Goal: Task Accomplishment & Management: Complete application form

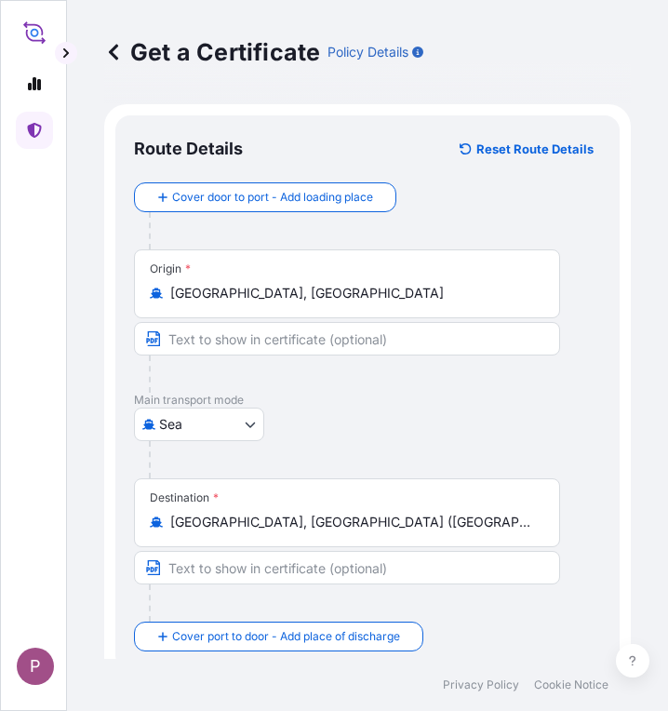
select select "Sea"
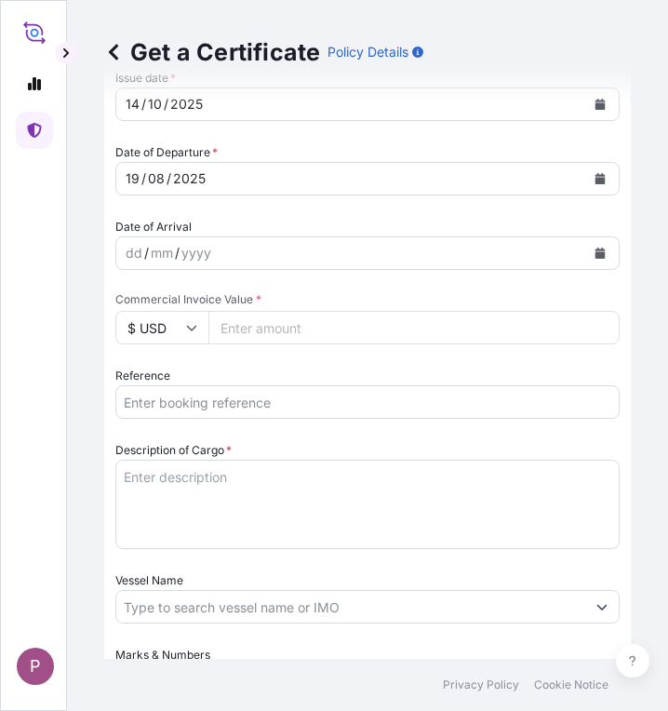
scroll to position [745, 0]
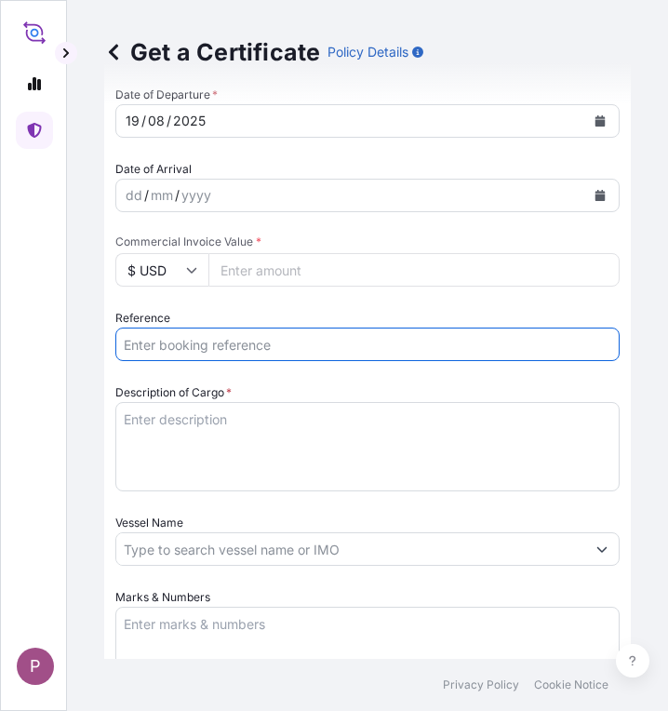
click at [172, 342] on input "Reference" at bounding box center [367, 345] width 505 height 34
paste input "TTF-2025179"
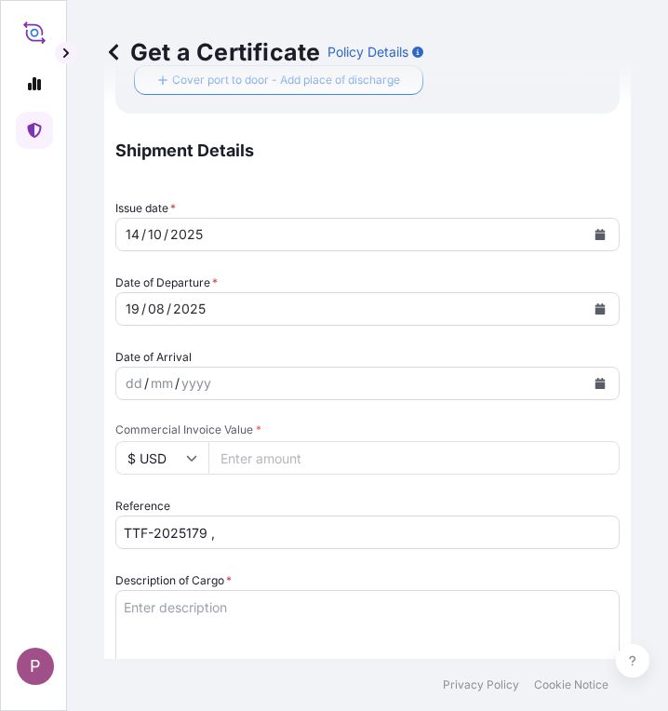
scroll to position [559, 0]
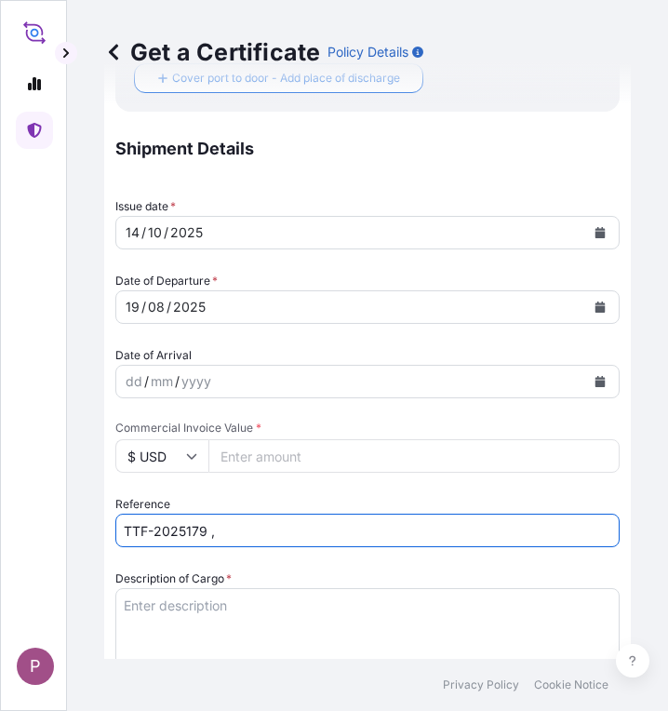
click at [262, 530] on input "TTF-2025179 ," at bounding box center [367, 531] width 505 height 34
paste input "MEDURM894834"
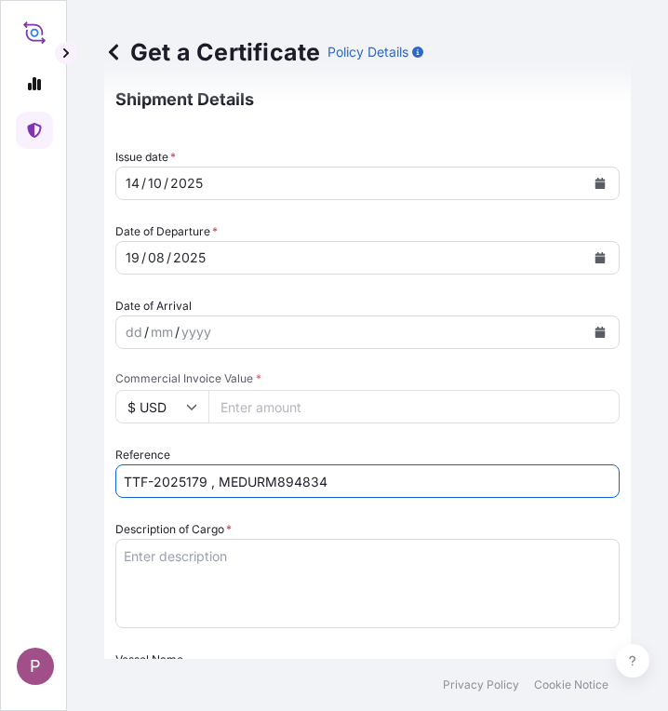
scroll to position [652, 0]
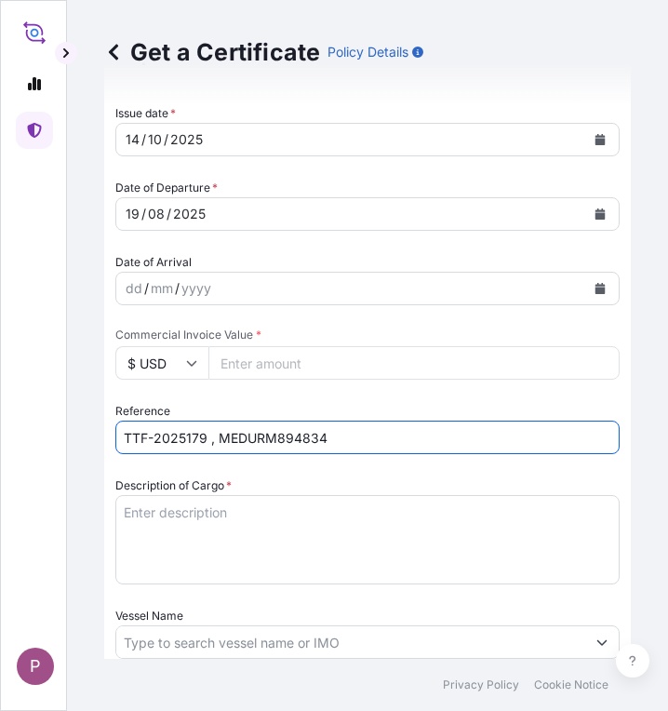
type input "TTF-2025179 , MEDURM894834"
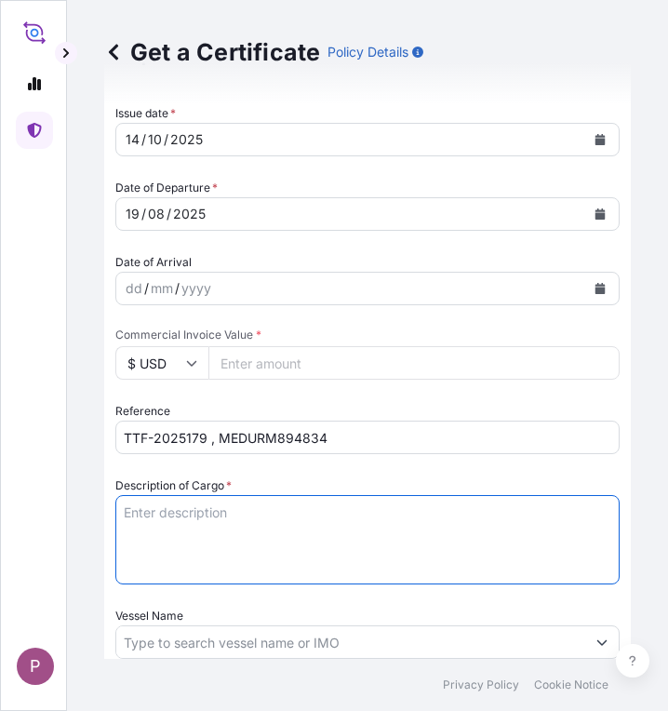
click at [157, 513] on textarea "Description of Cargo *" at bounding box center [367, 539] width 505 height 89
paste textarea "1 Fertilizer Kg 530,000.00 0.3450 182,850.00 Muriate of Potash Fertilizer K2O :…"
click at [125, 530] on textarea "1 Fertilizer Kg 530,000.00 0.3450 182,850.00 Muriate of Potash Fertilizer K2O :…" at bounding box center [367, 539] width 505 height 89
drag, startPoint x: 177, startPoint y: 570, endPoint x: 120, endPoint y: 532, distance: 68.4
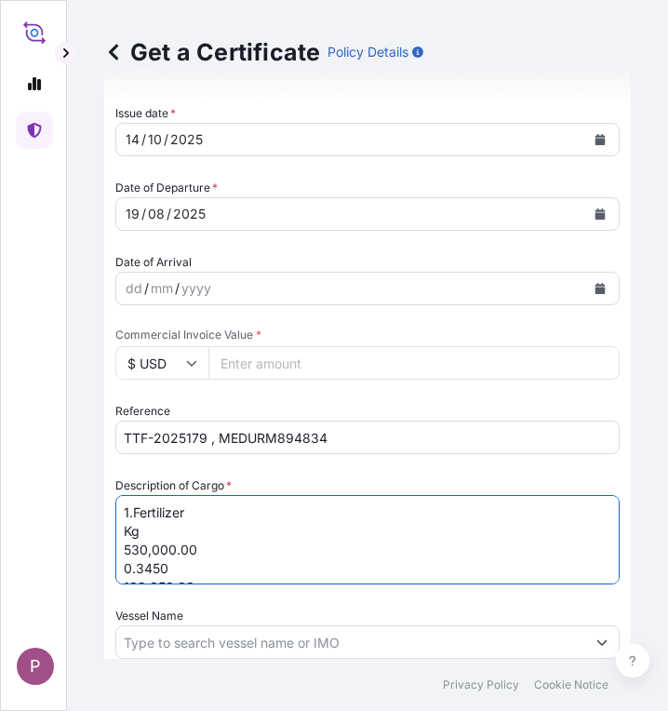
click at [120, 532] on textarea "1.Fertilizer Kg 530,000.00 0.3450 182,850.00 Muriate of Potash Fertilizer K2O :…" at bounding box center [367, 539] width 505 height 89
drag, startPoint x: 254, startPoint y: 529, endPoint x: 89, endPoint y: 532, distance: 164.8
click at [89, 532] on div "Get a Certificate Policy Details Route Details Reset Route Details Cover door t…" at bounding box center [367, 329] width 601 height 659
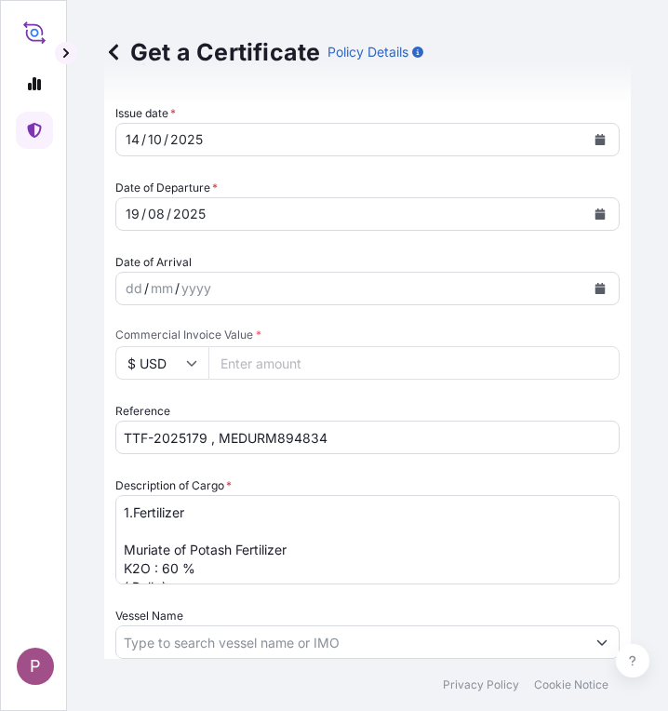
click at [128, 541] on textarea "1.Fertilizer Muriate of Potash Fertilizer K2O : 60 % ( Bulk ) 2 Fertilizer Muri…" at bounding box center [367, 539] width 505 height 89
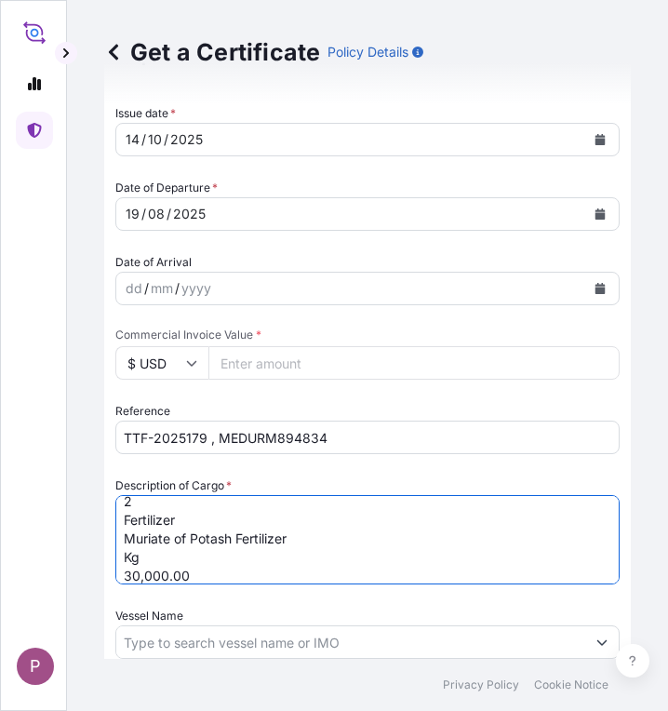
scroll to position [88, 0]
click at [124, 521] on textarea "1.Fertilizer Muriate of Potash Fertilizer K2O : 60 % ( Bulk ) 2 Fertilizer Muri…" at bounding box center [367, 539] width 505 height 89
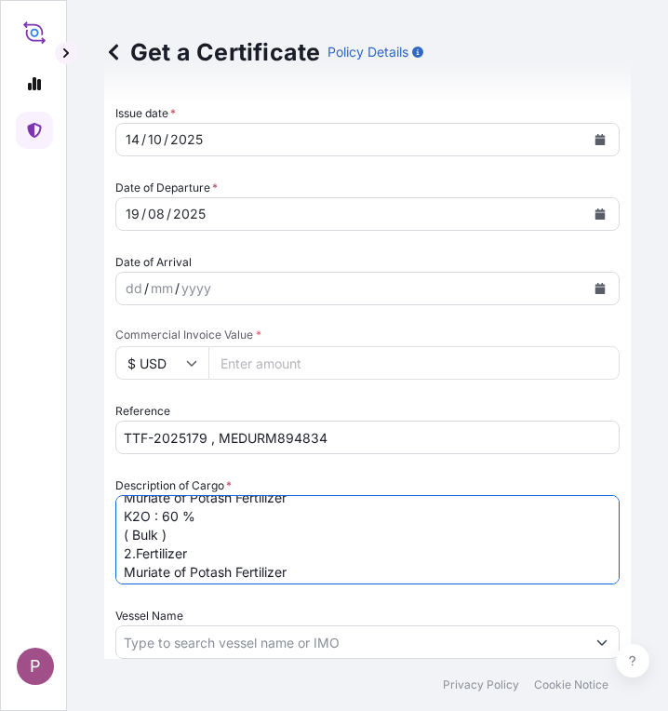
scroll to position [151, 0]
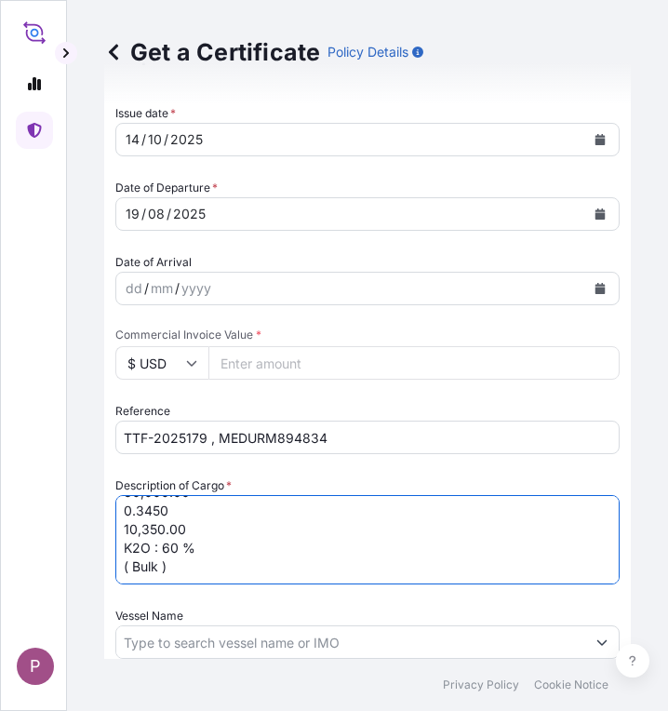
drag, startPoint x: 186, startPoint y: 515, endPoint x: 122, endPoint y: 513, distance: 64.3
click at [122, 513] on textarea "1.Fertilizer Muriate of Potash Fertilizer K2O : 60 % ( Bulk ) 2.Fertilizer Muri…" at bounding box center [367, 539] width 505 height 89
click at [203, 515] on textarea "1.Fertilizer Muriate of Potash Fertilizer K2O : 60 % ( Bulk ) 2.Fertilizer Muri…" at bounding box center [367, 539] width 505 height 89
drag, startPoint x: 209, startPoint y: 560, endPoint x: 106, endPoint y: 564, distance: 102.5
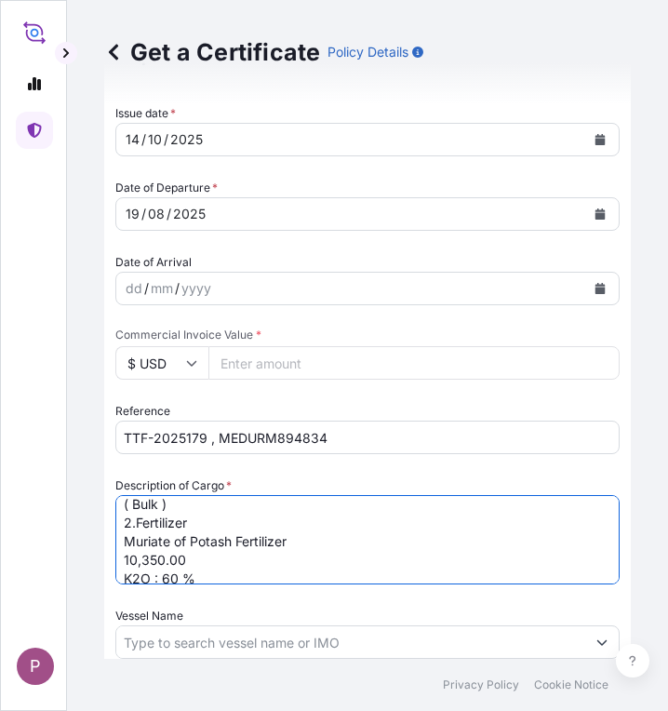
click at [106, 564] on form "Route Details Reset Route Details Cover door to port - Add loading place Place …" at bounding box center [367, 332] width 527 height 1759
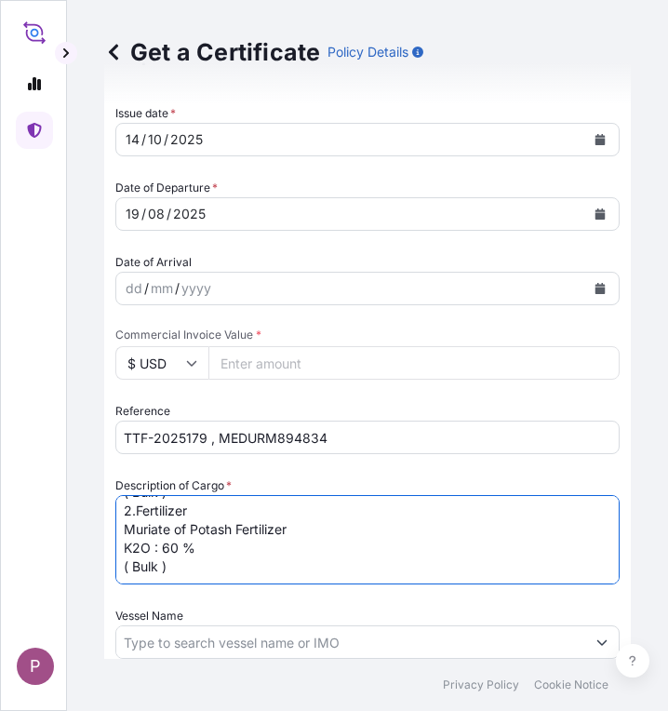
type textarea "1.Fertilizer Muriate of Potash Fertilizer K2O : 60 % ( Bulk ) 2.Fertilizer Muri…"
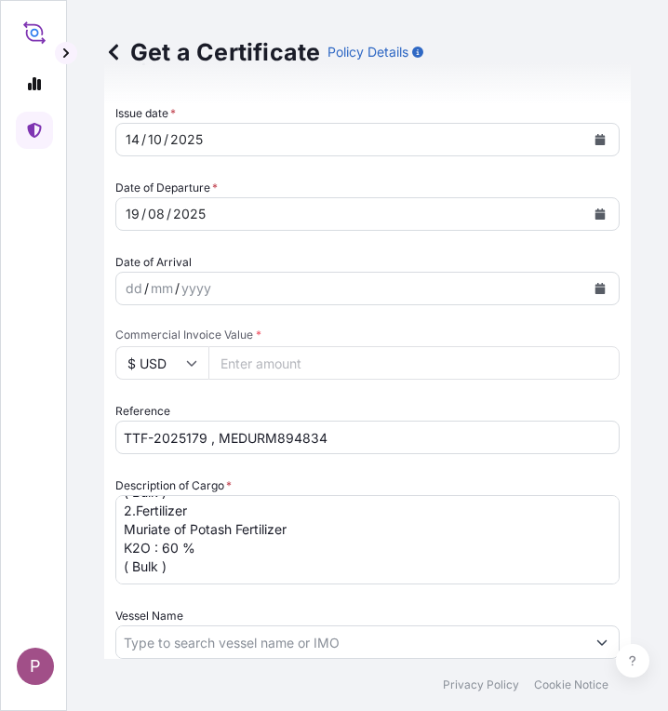
click at [260, 363] on input "Commercial Invoice Value *" at bounding box center [414, 363] width 411 height 34
paste input "212520"
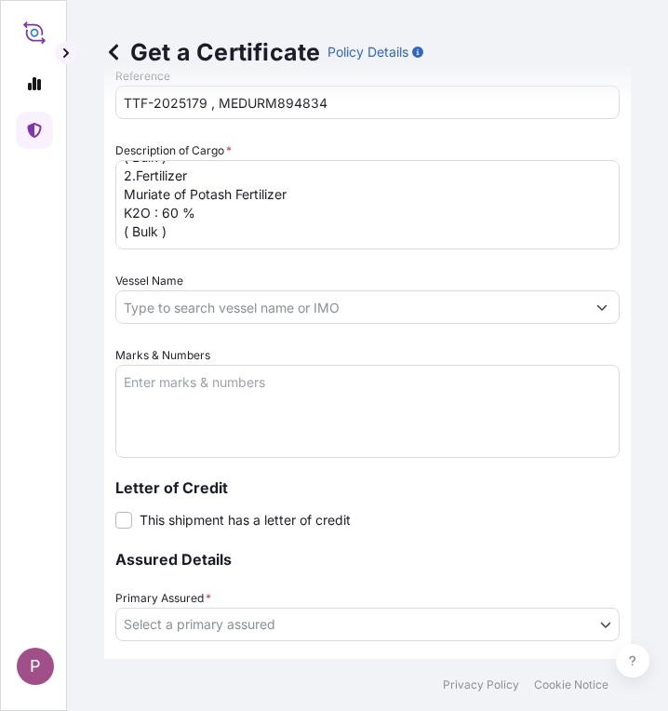
scroll to position [1024, 0]
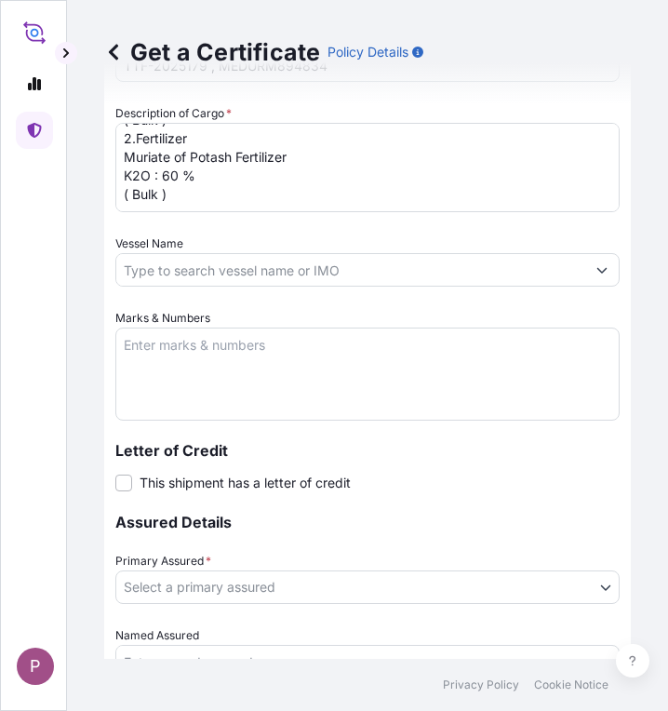
type input "212520"
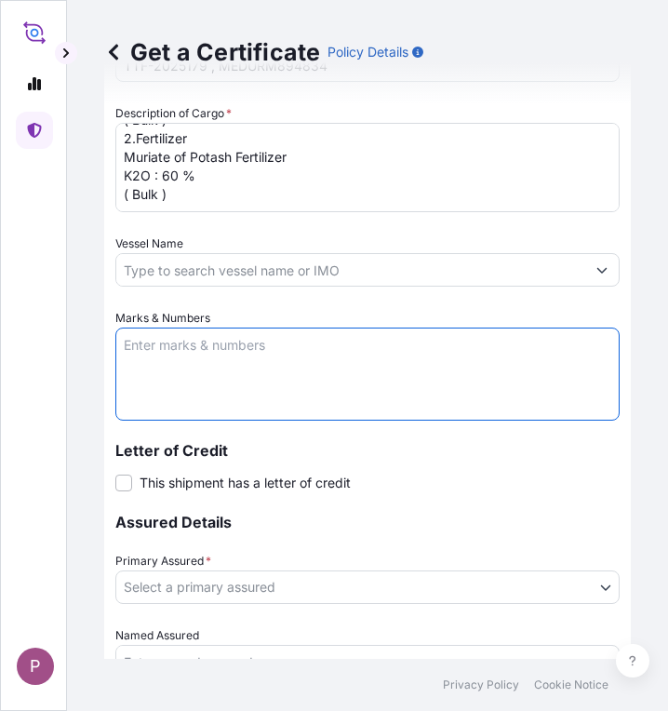
click at [245, 364] on textarea "Marks & Numbers" at bounding box center [367, 374] width 505 height 93
paste textarea "Myanma Awba Industries Co.,Ltd [STREET_ADDRESS][PERSON_NAME]"
type textarea "Myanma Awba Industries Co.,Ltd [STREET_ADDRESS][PERSON_NAME]"
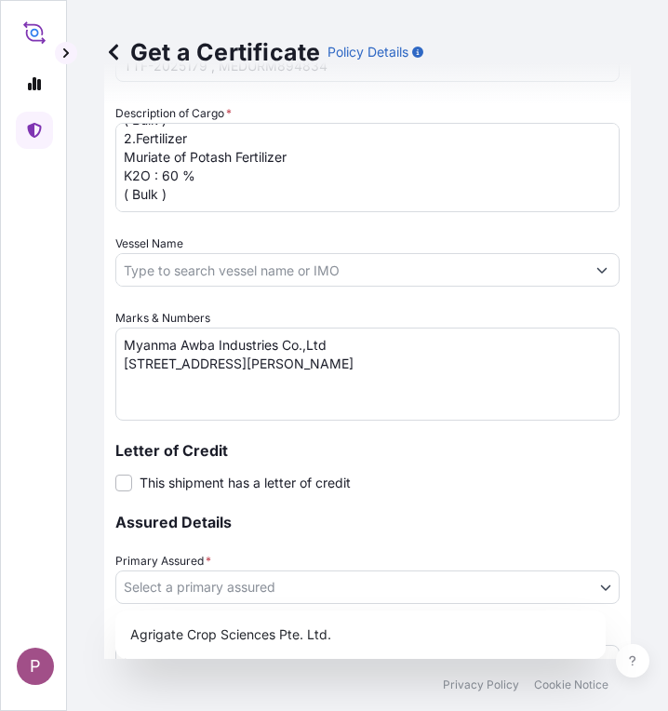
click at [245, 587] on body "P Get a Certificate Policy Details Route Details Reset Route Details Cover door…" at bounding box center [334, 355] width 668 height 711
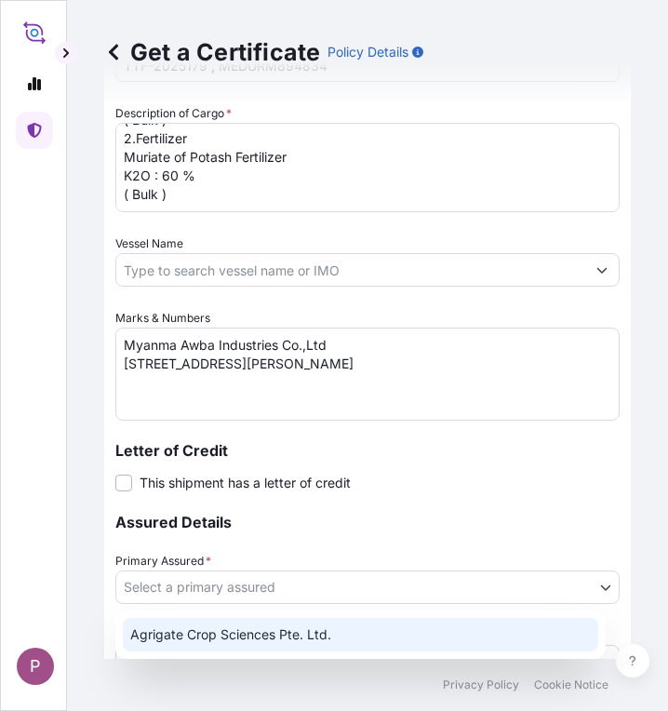
click at [238, 632] on div "Agrigate Crop Sciences Pte. Ltd." at bounding box center [361, 635] width 476 height 34
select select "31456"
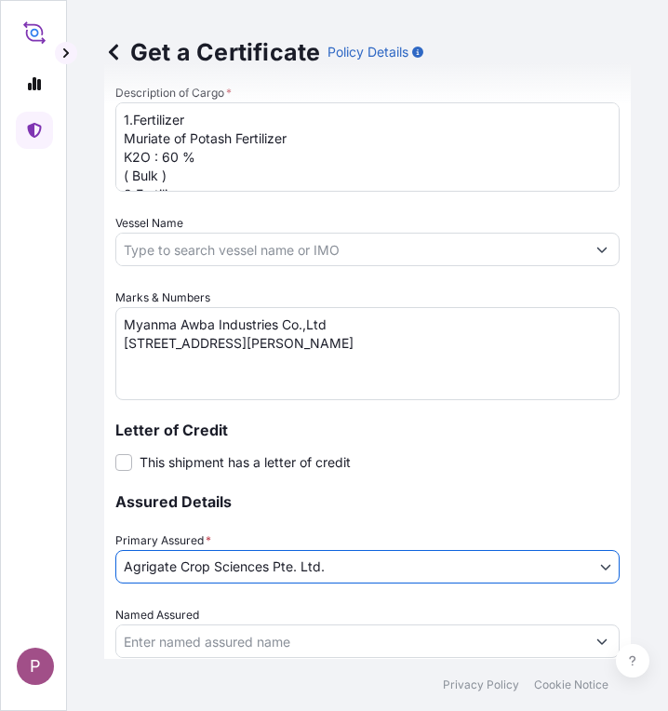
scroll to position [1203, 0]
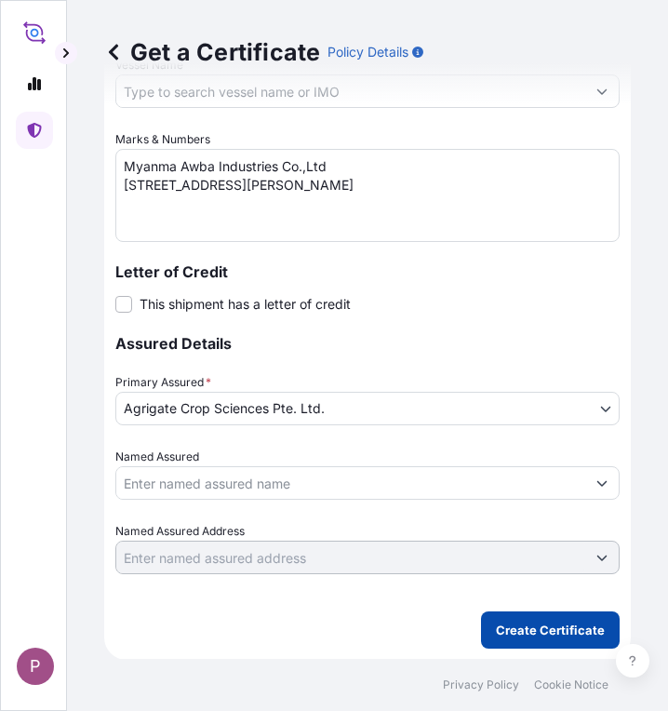
click at [545, 630] on p "Create Certificate" at bounding box center [550, 630] width 109 height 19
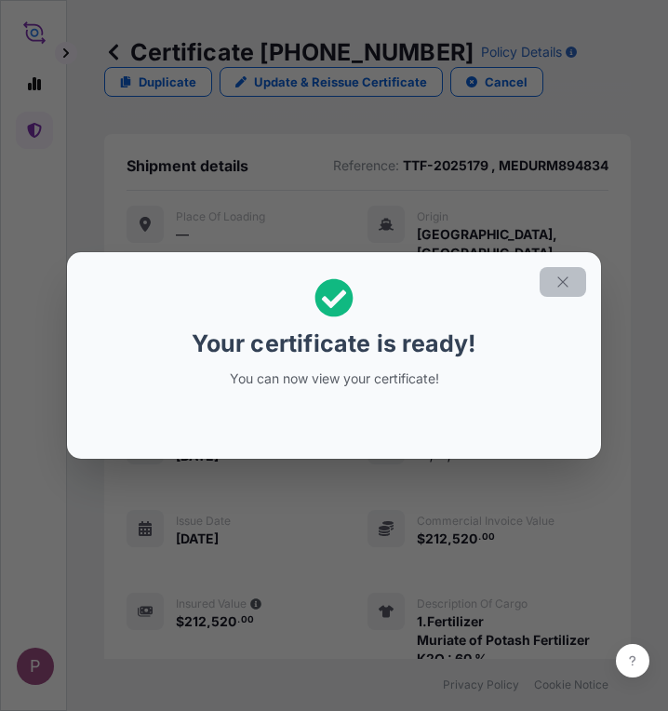
click at [573, 277] on button "button" at bounding box center [563, 282] width 47 height 30
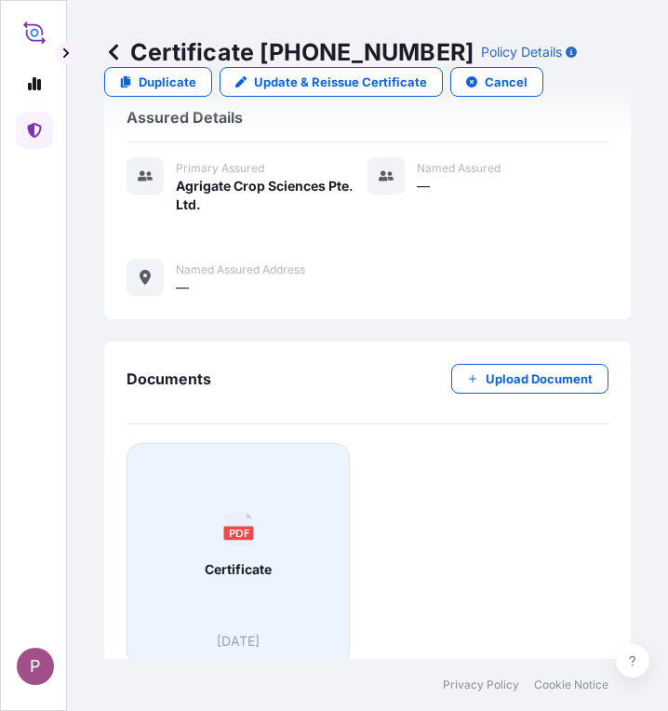
scroll to position [885, 0]
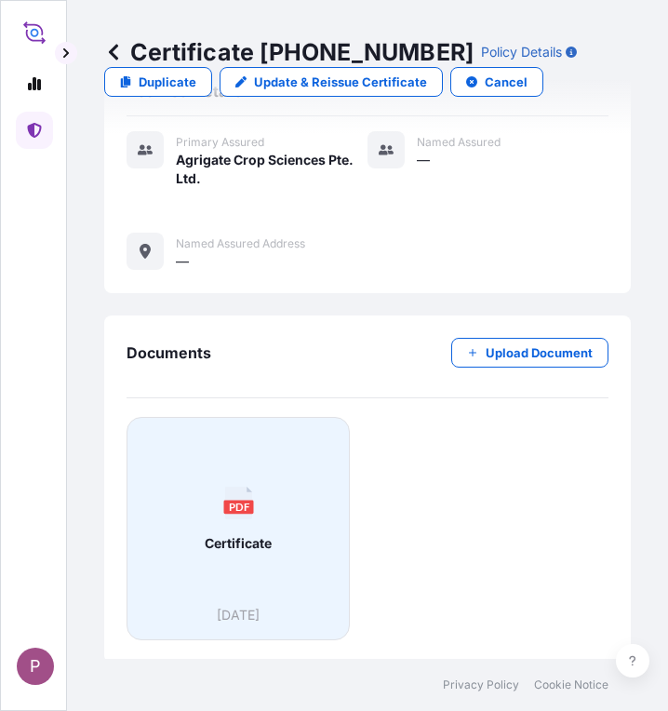
click at [260, 549] on div "PDF Certificate" at bounding box center [238, 519] width 192 height 173
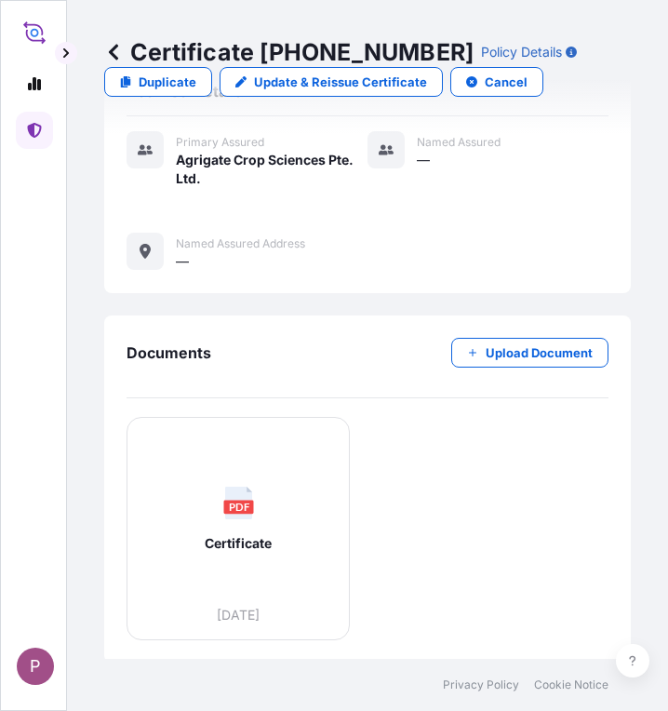
click at [25, 137] on link at bounding box center [34, 130] width 37 height 37
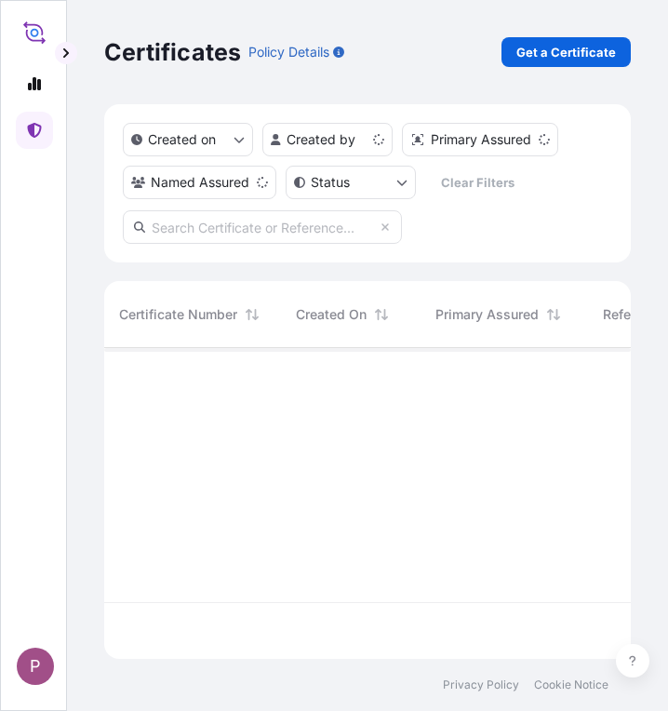
scroll to position [307, 513]
click at [554, 54] on p "Get a Certificate" at bounding box center [567, 52] width 100 height 19
select select "Sea"
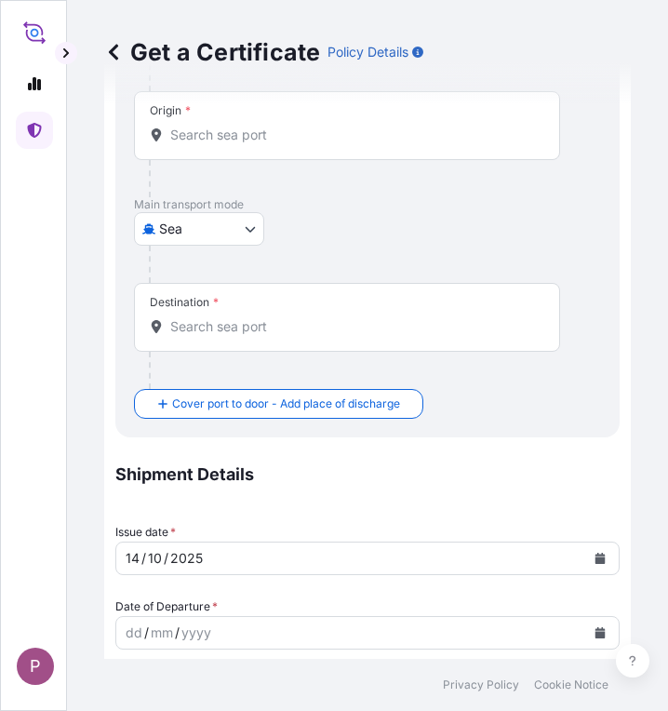
scroll to position [186, 0]
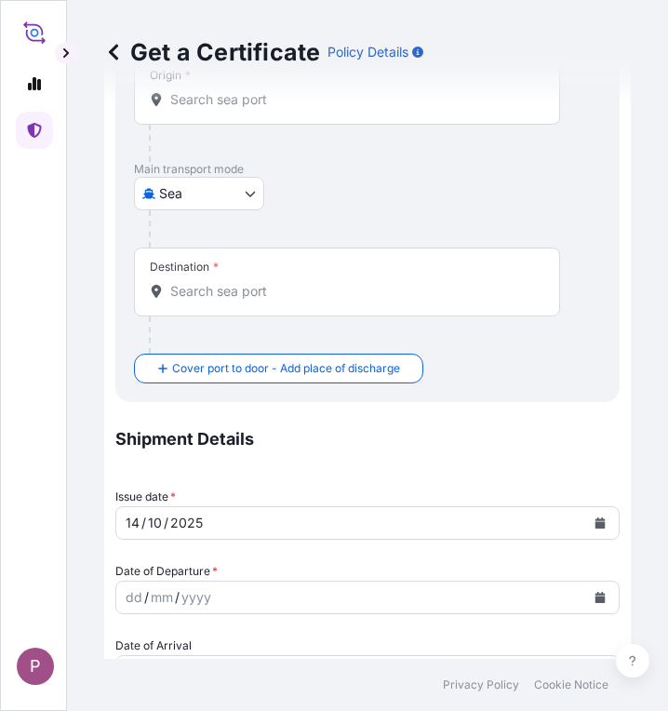
click at [596, 600] on icon "Calendar" at bounding box center [601, 597] width 10 height 11
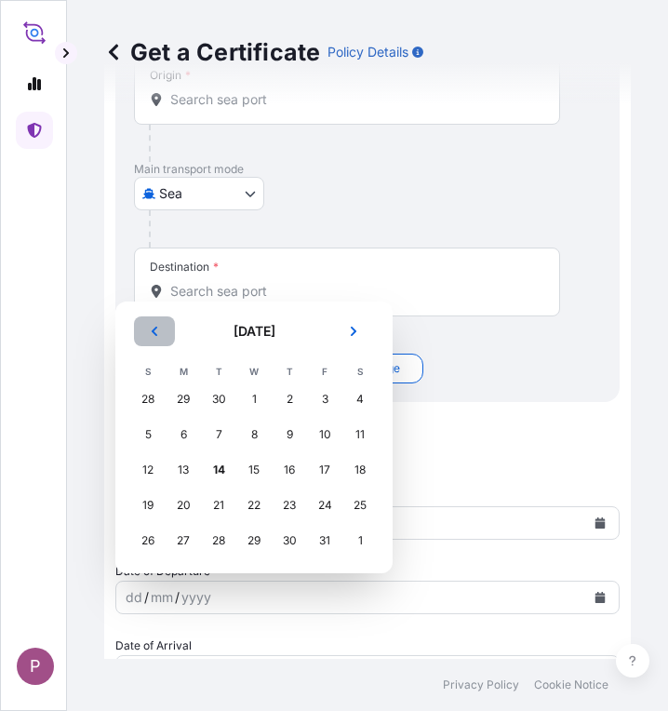
click at [157, 338] on button "Previous" at bounding box center [154, 332] width 41 height 30
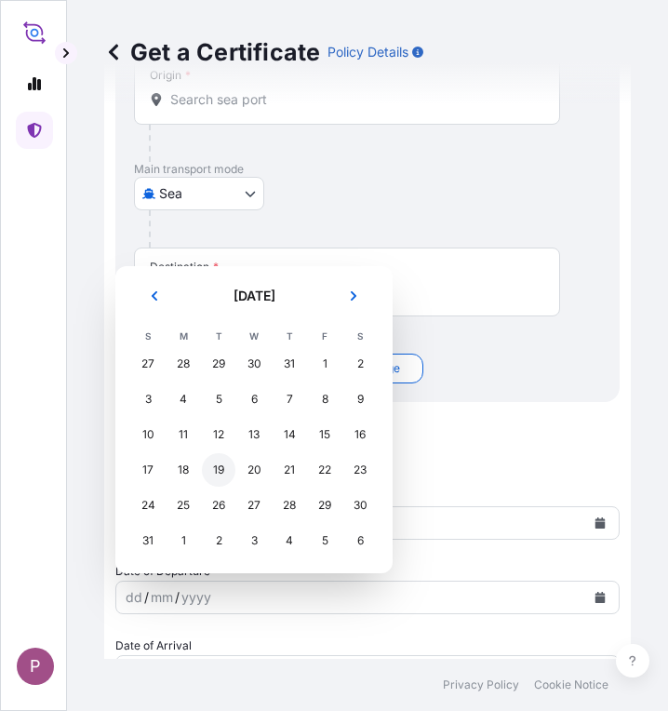
click at [215, 473] on div "19" at bounding box center [219, 470] width 34 height 34
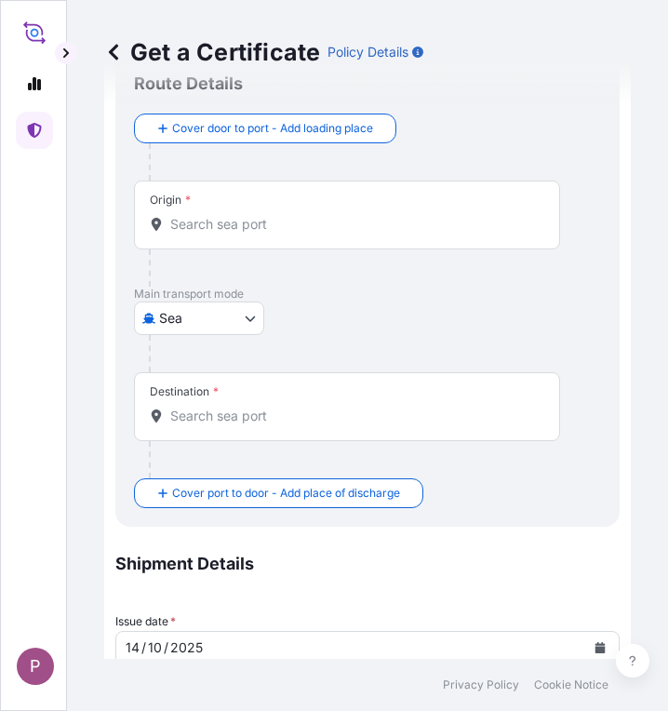
scroll to position [0, 0]
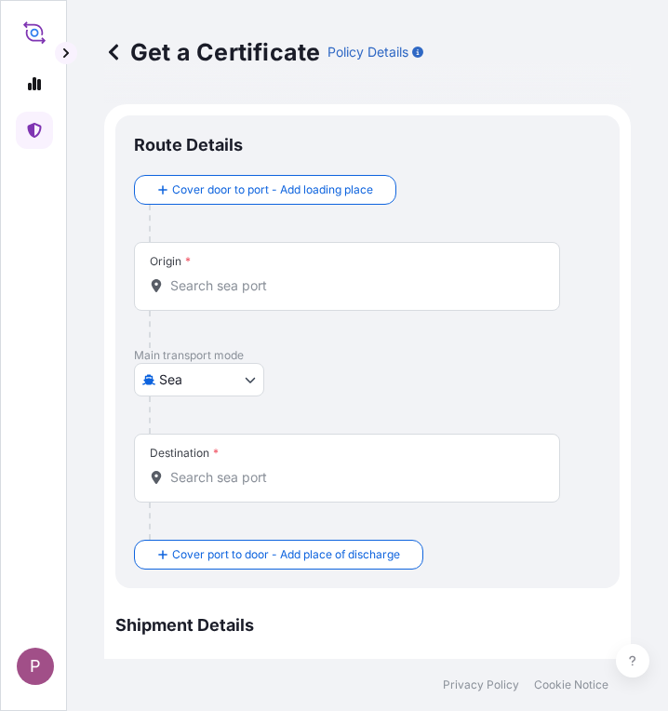
click at [220, 290] on input "Origin *" at bounding box center [353, 286] width 367 height 19
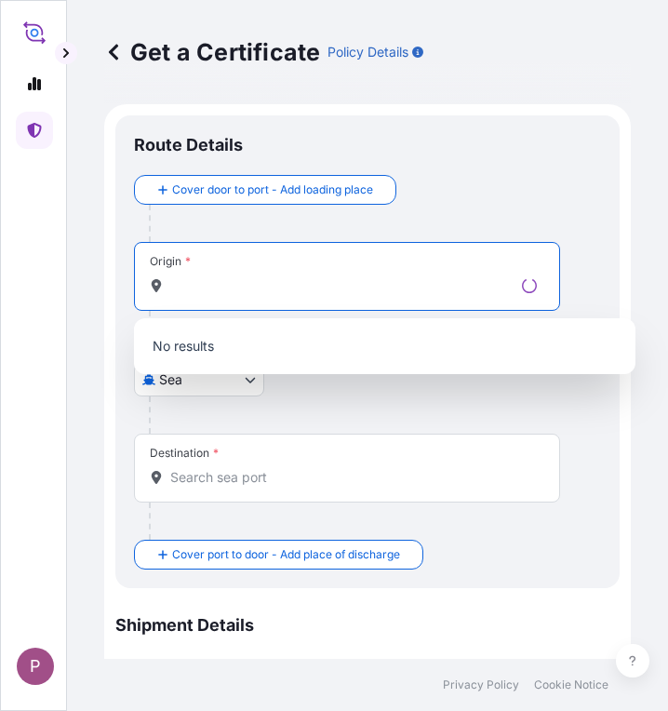
type input "့"
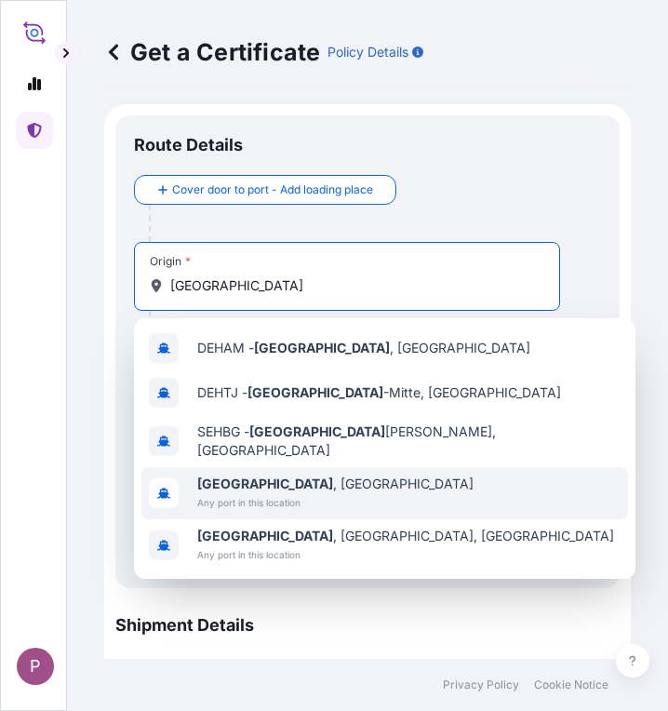
click at [327, 494] on div "[GEOGRAPHIC_DATA] , [GEOGRAPHIC_DATA] Any port in this location" at bounding box center [385, 493] width 487 height 52
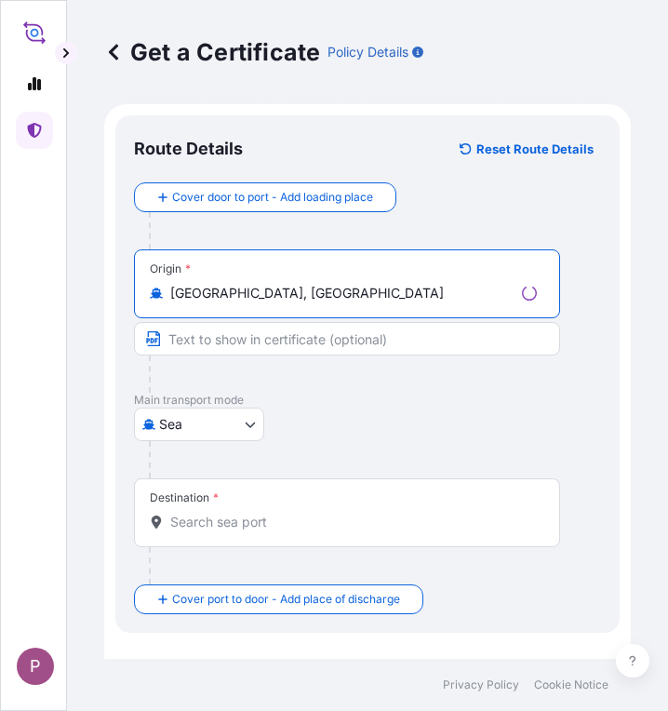
type input "[GEOGRAPHIC_DATA], [GEOGRAPHIC_DATA]"
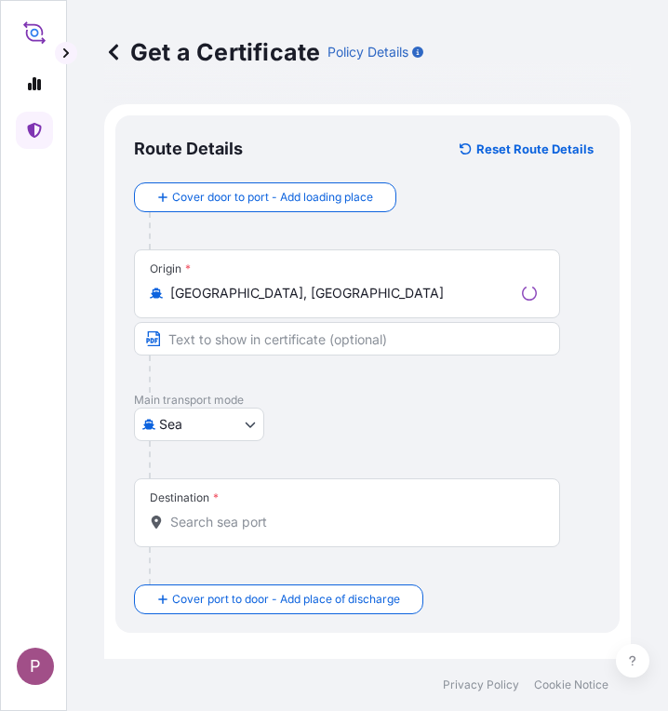
click at [240, 537] on div "Destination *" at bounding box center [347, 513] width 426 height 69
click at [240, 532] on input "Destination *" at bounding box center [353, 522] width 367 height 19
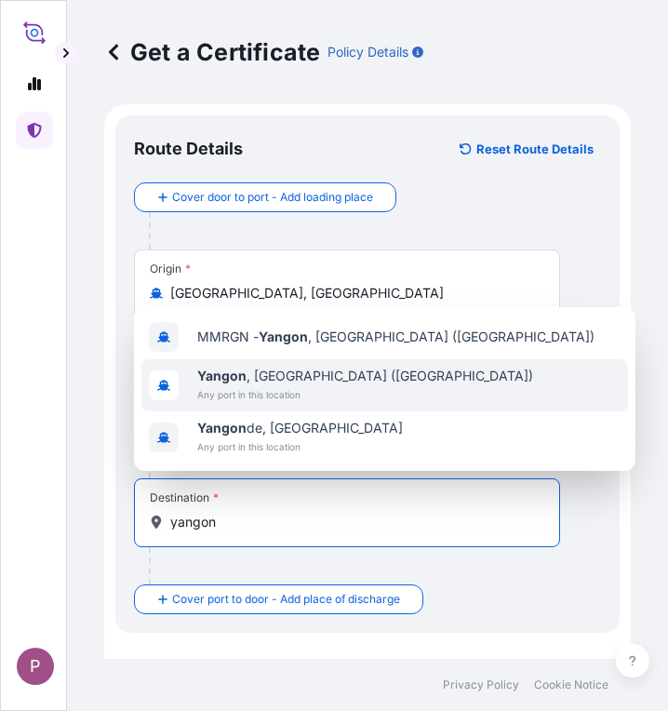
click at [293, 398] on span "Any port in this location" at bounding box center [365, 394] width 336 height 19
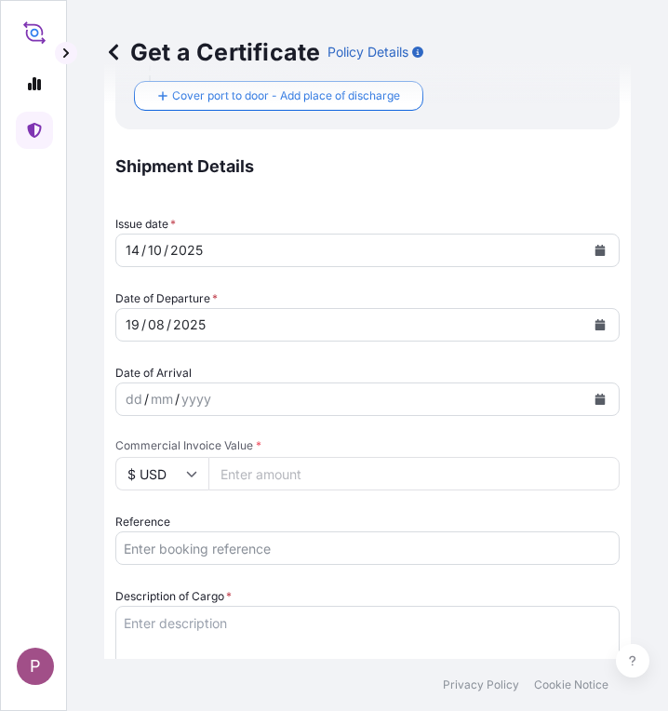
scroll to position [559, 0]
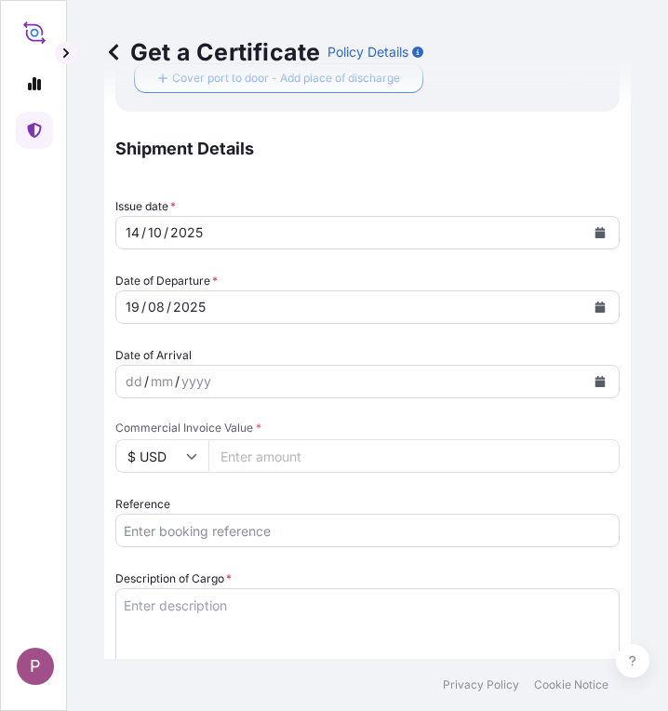
type input "[GEOGRAPHIC_DATA], [GEOGRAPHIC_DATA] ([GEOGRAPHIC_DATA])"
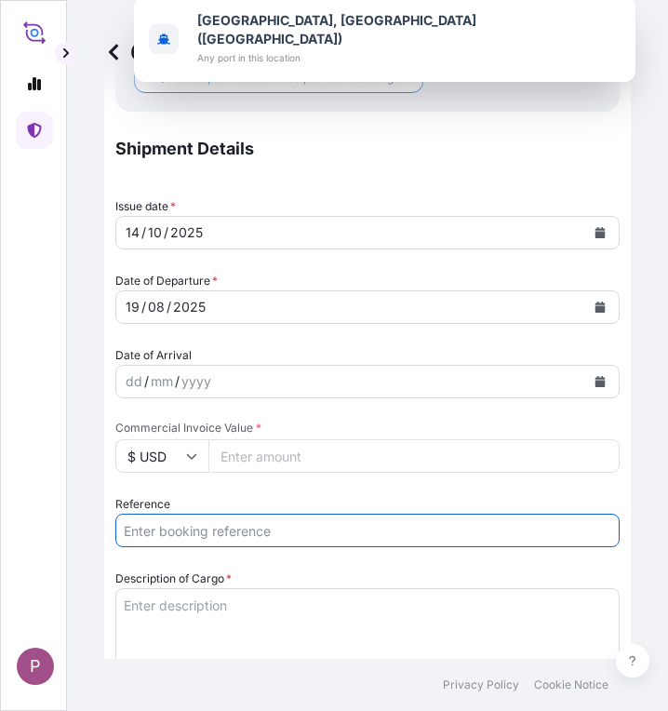
click at [209, 533] on input "Reference" at bounding box center [367, 531] width 505 height 34
paste input "TTF-2025180"
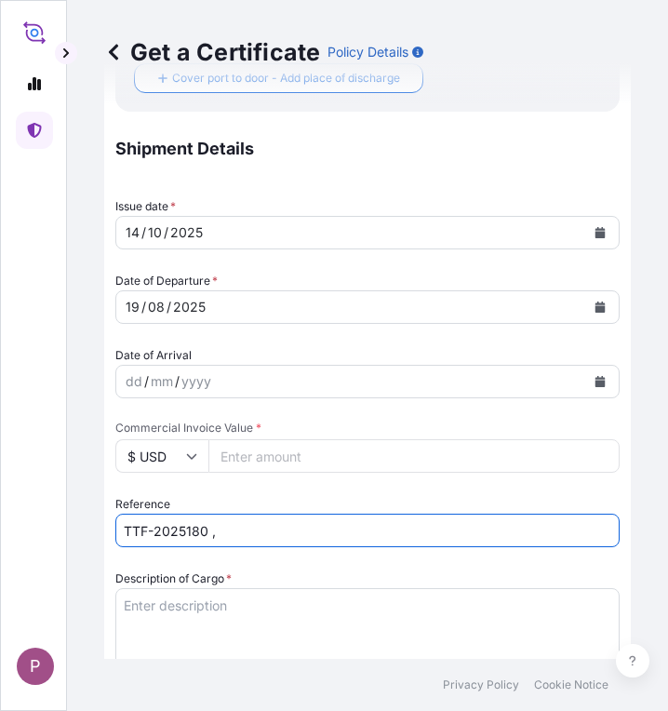
click at [250, 537] on input "TTF-2025180 ," at bounding box center [367, 531] width 505 height 34
paste input "MEDURM889024"
type input "TTF-2025180 , MEDURM889024"
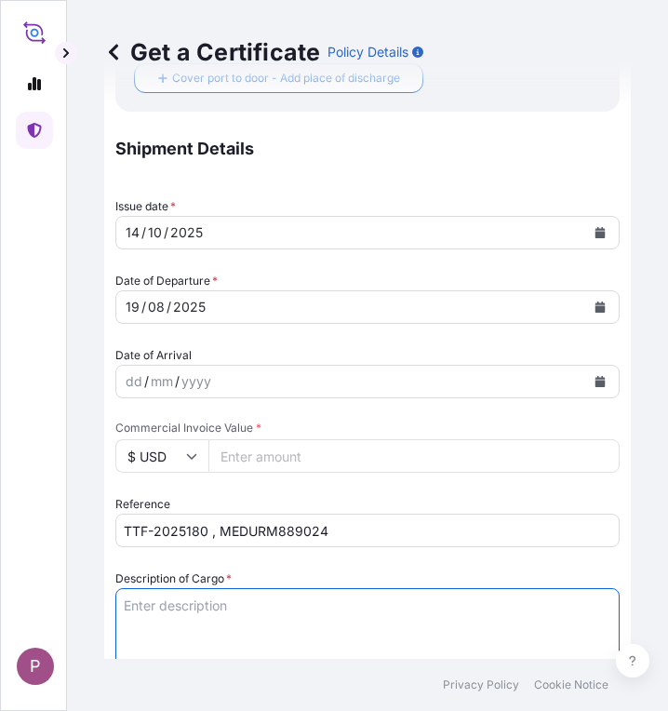
click at [180, 614] on textarea "Description of Cargo *" at bounding box center [367, 632] width 505 height 89
paste textarea "1 Fertilizer Kg 504,000.00 0.3450 173,880.00 Muriate of Potash Fertilizer K2O :…"
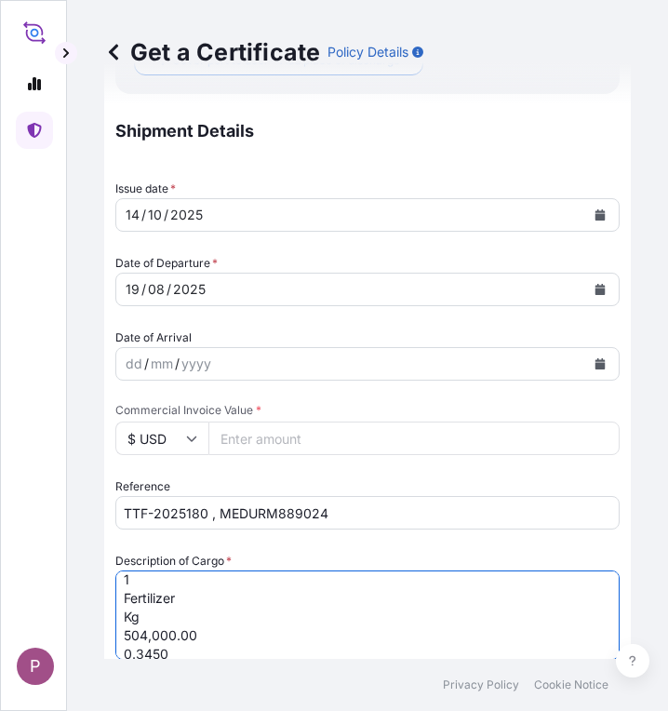
scroll to position [0, 0]
click at [124, 606] on textarea "1 Fertilizer Kg 504,000.00 0.3450 173,880.00 Muriate of Potash Fertilizer K2O :…" at bounding box center [367, 615] width 505 height 89
drag, startPoint x: 170, startPoint y: 649, endPoint x: 111, endPoint y: 608, distance: 72.3
click at [111, 608] on form "Route Details Reset Route Details Cover door to port - Add loading place Place …" at bounding box center [367, 407] width 527 height 1759
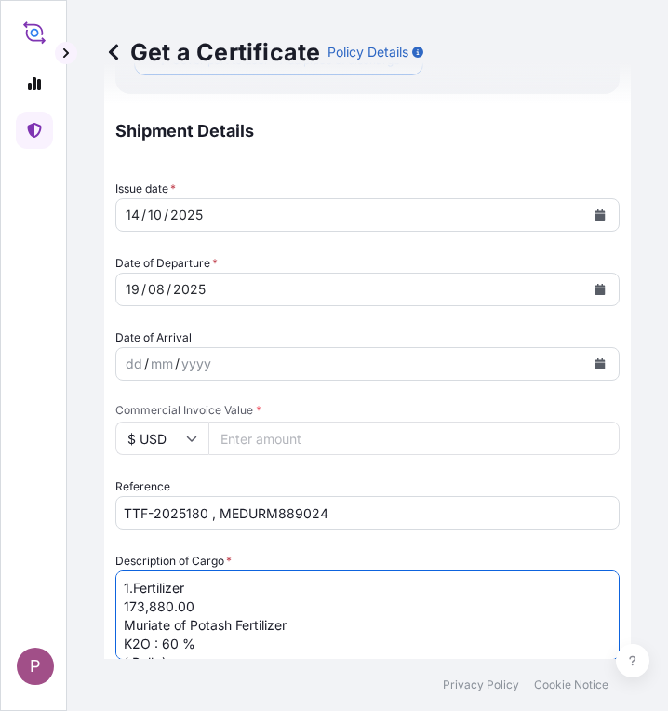
drag, startPoint x: 213, startPoint y: 599, endPoint x: 113, endPoint y: 599, distance: 100.5
click at [113, 599] on form "Route Details Reset Route Details Cover door to port - Add loading place Place …" at bounding box center [367, 407] width 527 height 1759
type textarea "1.Fertilizer Muriate of Potash Fertilizer K2O : 60 % ( Bulk )"
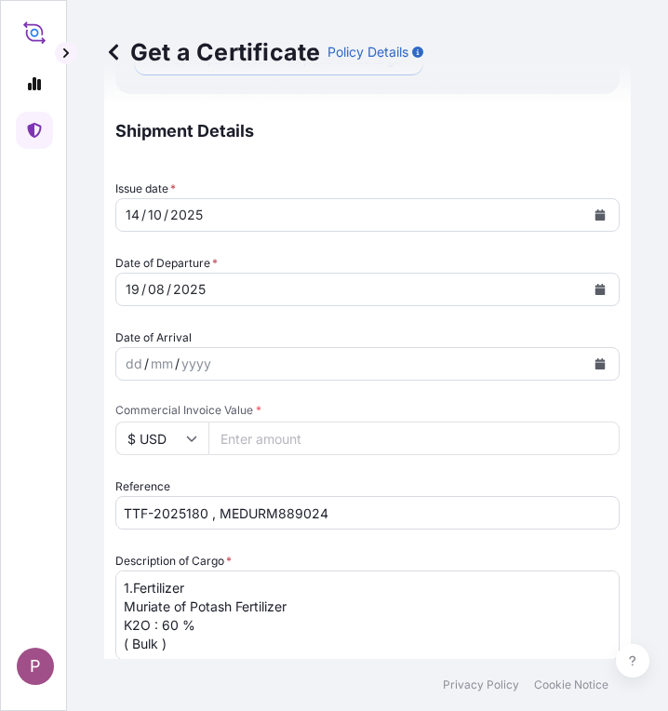
click at [285, 438] on input "Commercial Invoice Value *" at bounding box center [414, 439] width 411 height 34
paste input "191268"
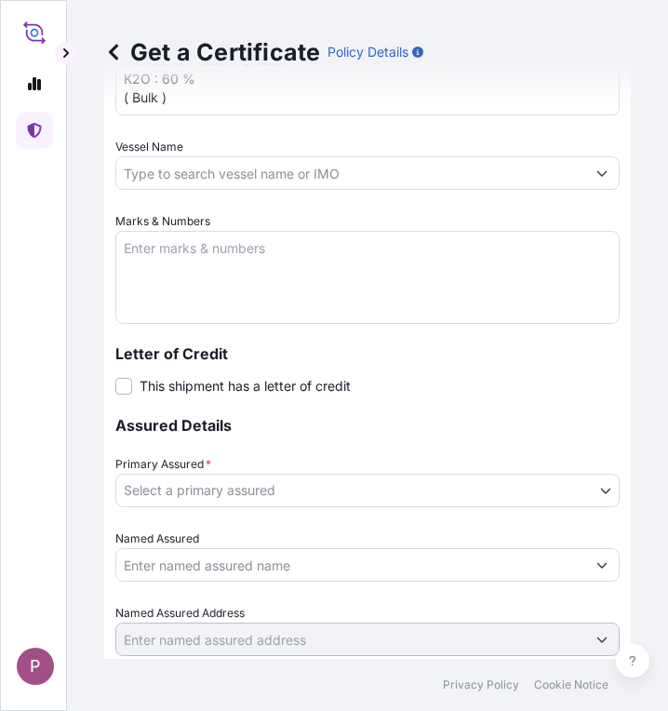
scroll to position [1203, 0]
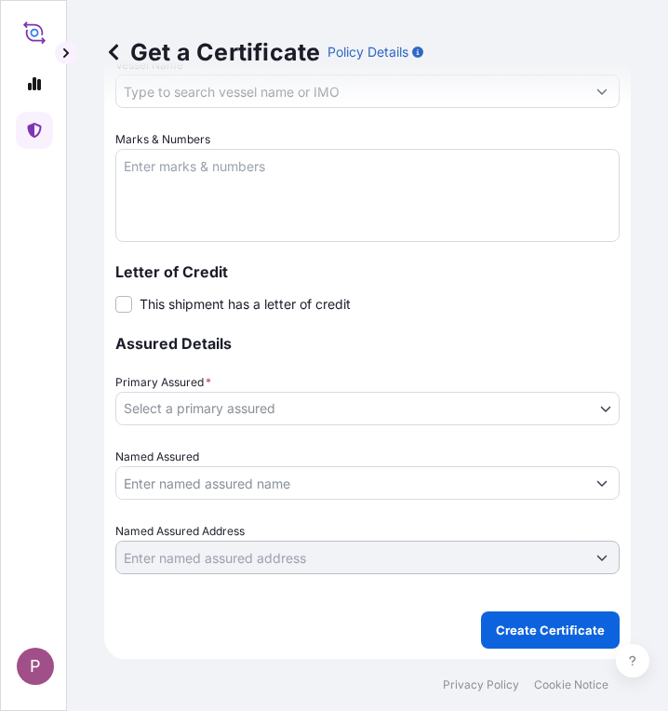
type input "191268"
click at [395, 415] on body "P Get a Certificate Policy Details Route Details Reset Route Details Cover door…" at bounding box center [334, 355] width 668 height 711
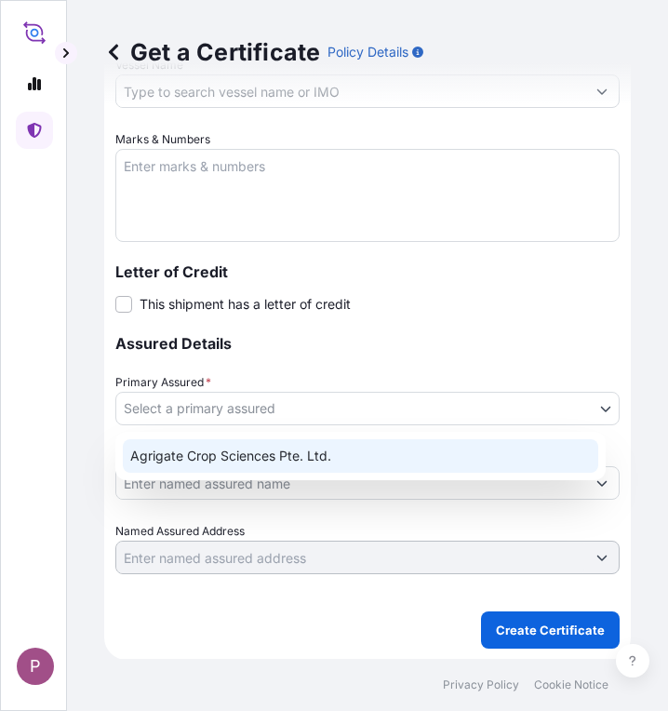
click at [386, 457] on div "Agrigate Crop Sciences Pte. Ltd." at bounding box center [361, 456] width 476 height 34
select select "31456"
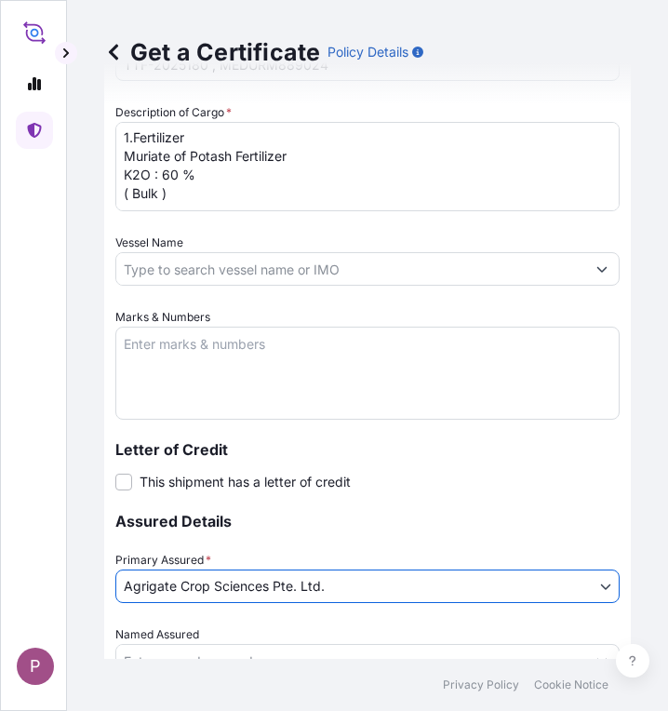
scroll to position [1017, 0]
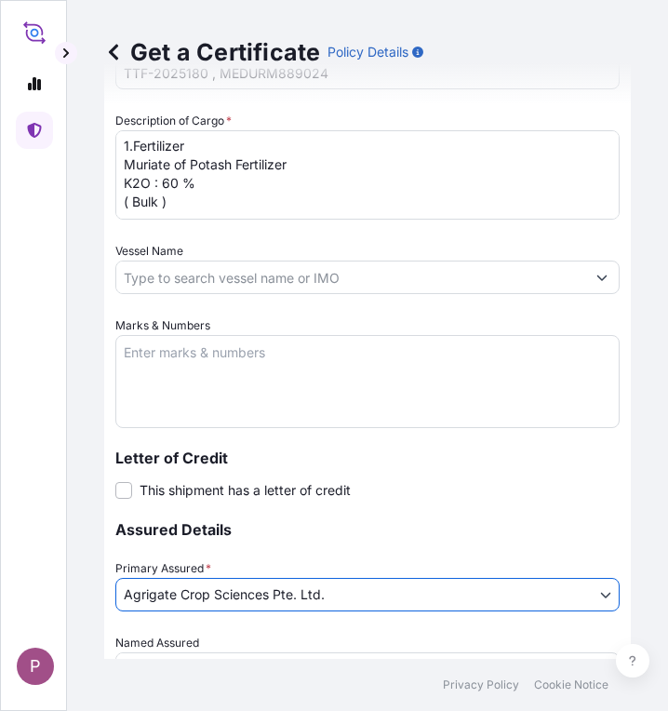
click at [165, 370] on textarea "Marks & Numbers" at bounding box center [367, 381] width 505 height 93
paste textarea "Myanma Awba Industries Co.,Ltd [STREET_ADDRESS][PERSON_NAME]"
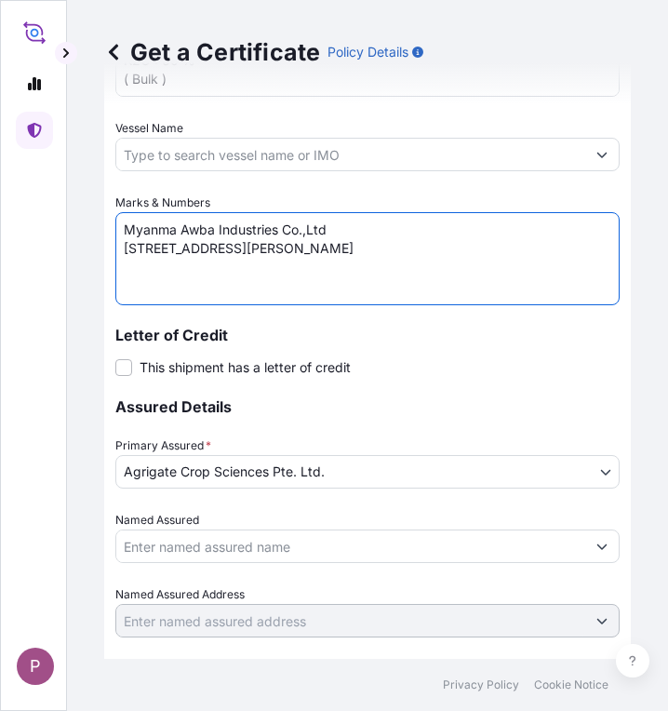
scroll to position [1203, 0]
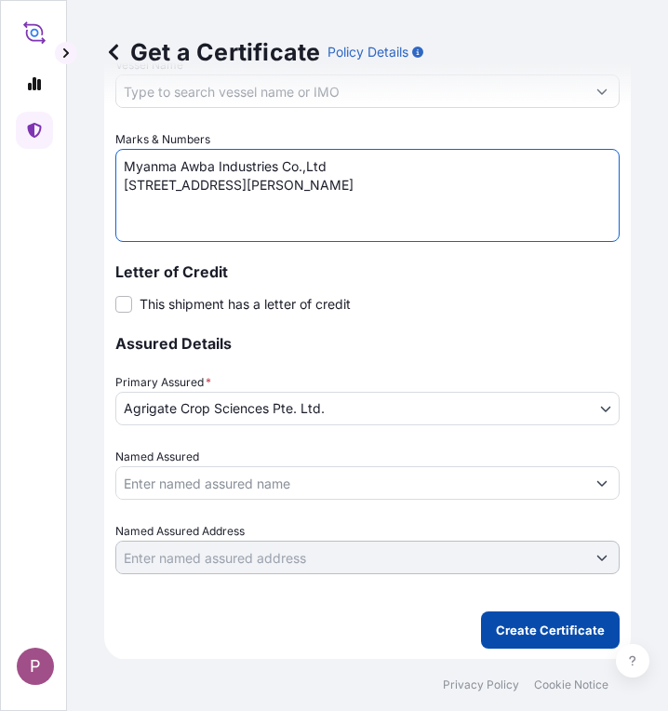
type textarea "Myanma Awba Industries Co.,Ltd [STREET_ADDRESS][PERSON_NAME]"
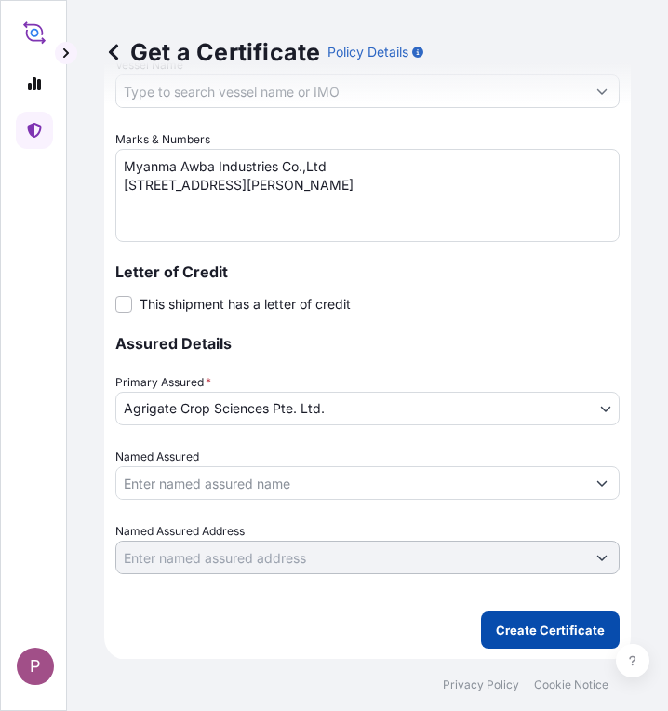
click at [509, 629] on p "Create Certificate" at bounding box center [550, 630] width 109 height 19
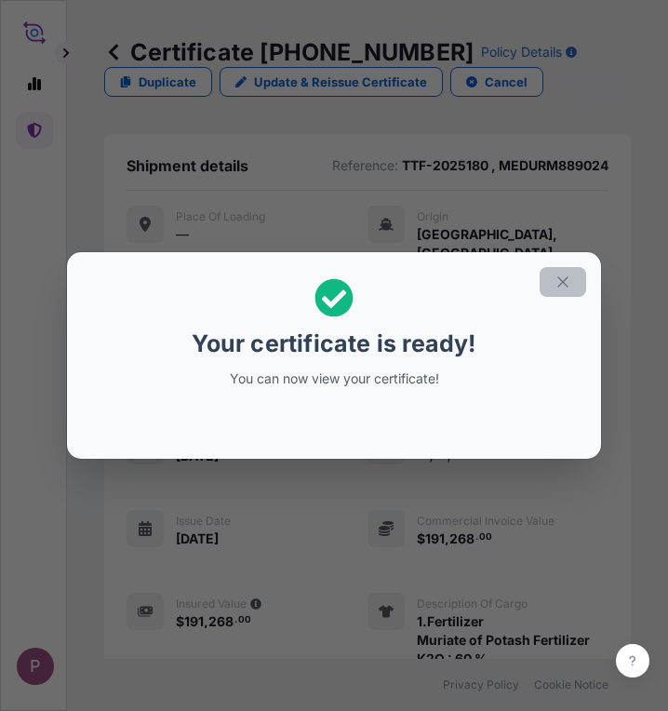
click at [572, 280] on button "button" at bounding box center [563, 282] width 47 height 30
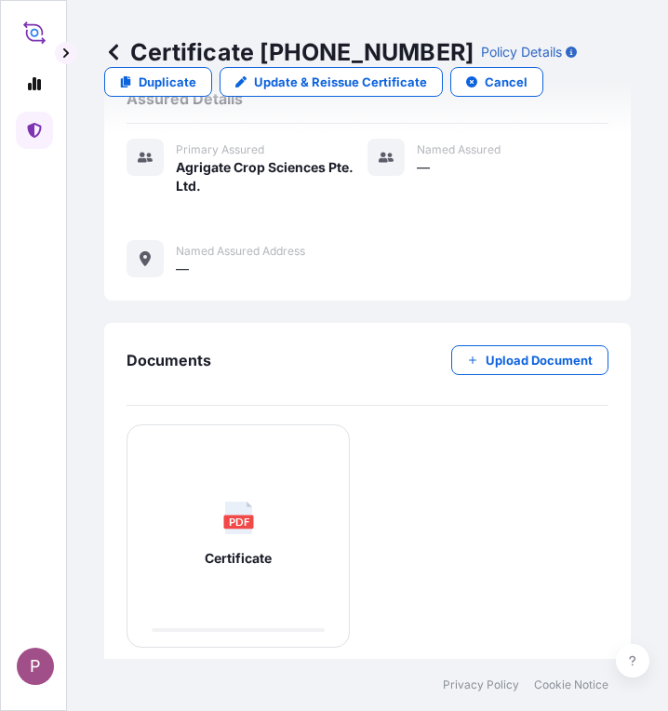
scroll to position [811, 0]
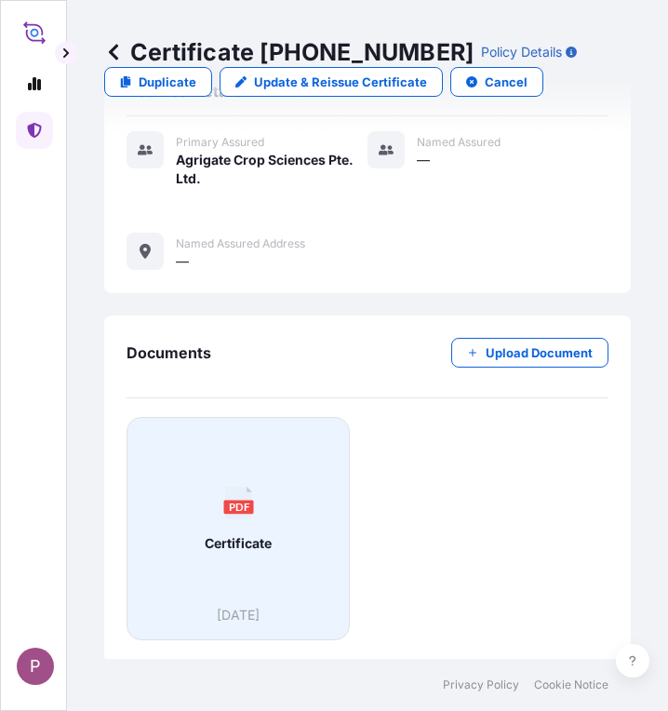
click at [252, 563] on div "PDF Certificate" at bounding box center [238, 519] width 192 height 173
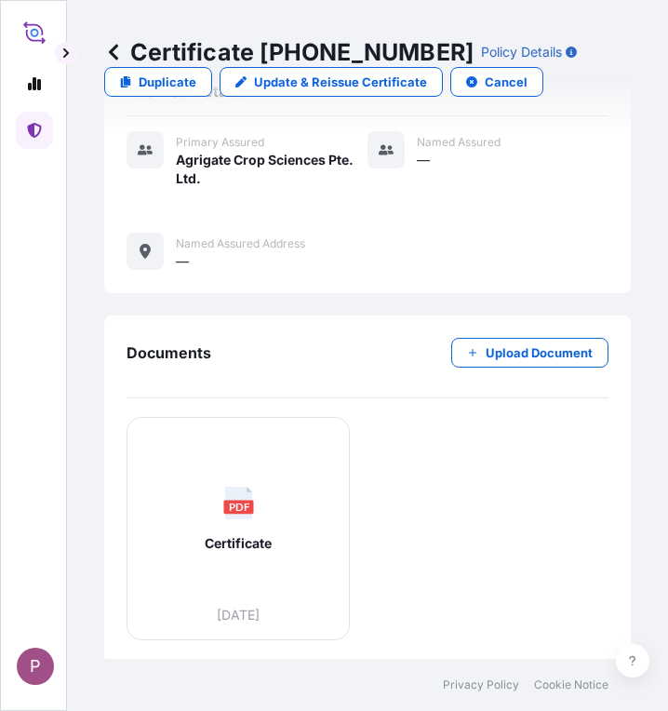
click at [36, 134] on icon at bounding box center [34, 130] width 15 height 15
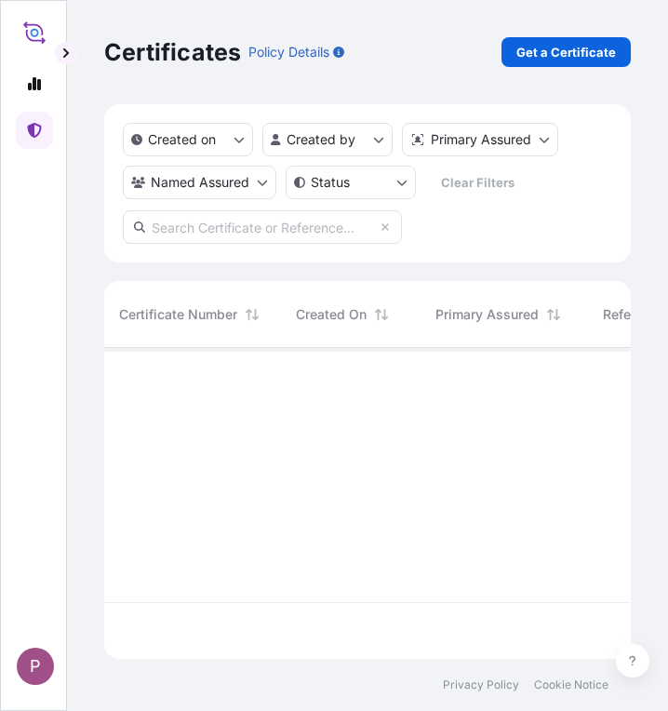
scroll to position [307, 513]
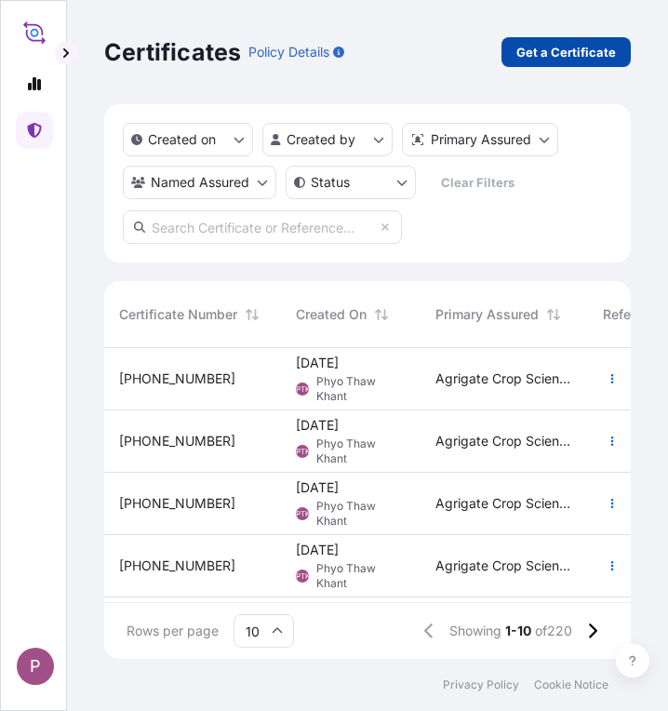
click at [563, 54] on p "Get a Certificate" at bounding box center [567, 52] width 100 height 19
select select "Sea"
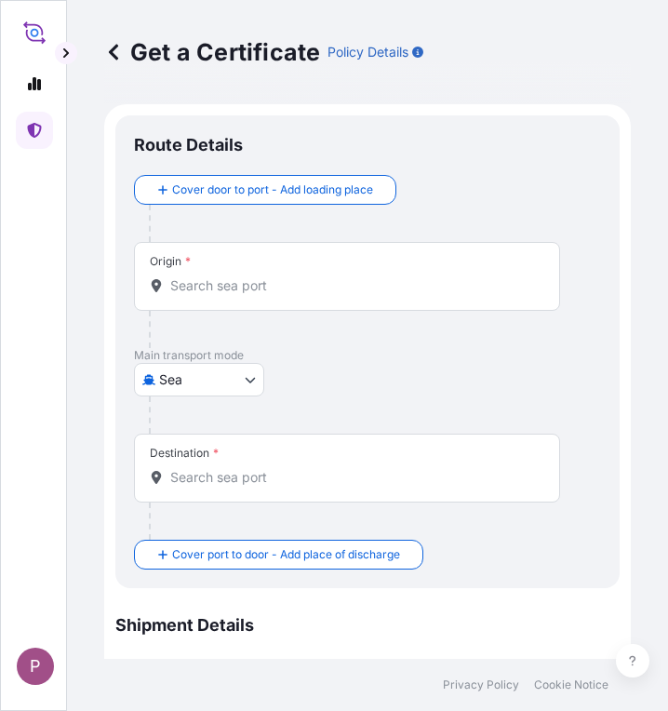
click at [25, 128] on link at bounding box center [34, 130] width 37 height 37
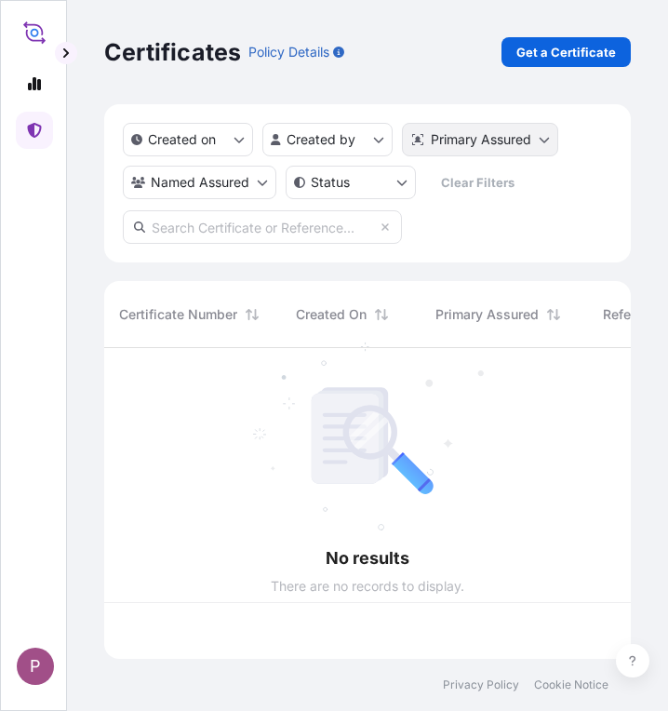
scroll to position [307, 513]
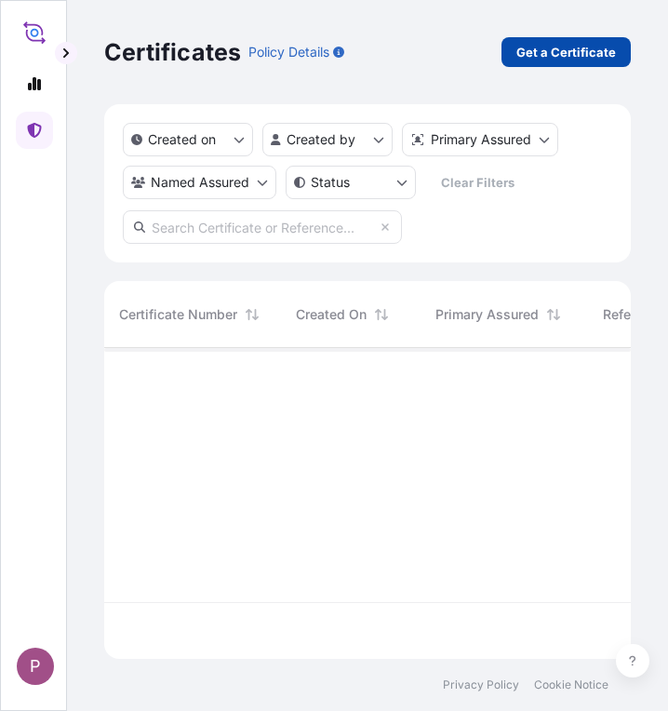
click at [560, 42] on link "Get a Certificate" at bounding box center [566, 52] width 129 height 30
select select "Sea"
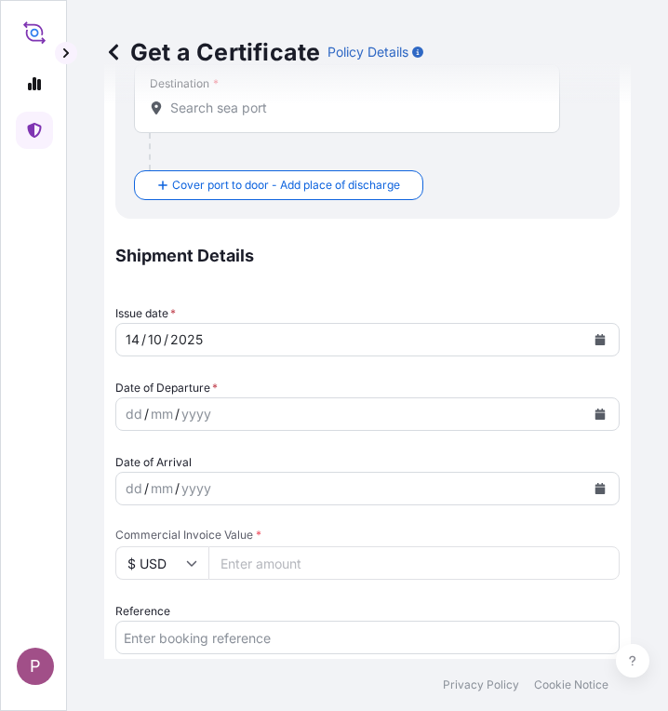
scroll to position [372, 0]
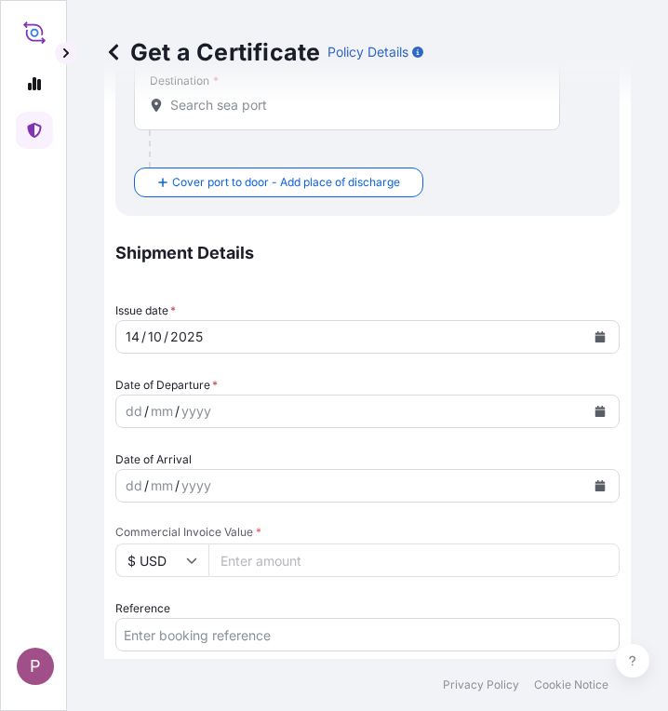
click at [595, 410] on icon "Calendar" at bounding box center [600, 411] width 11 height 11
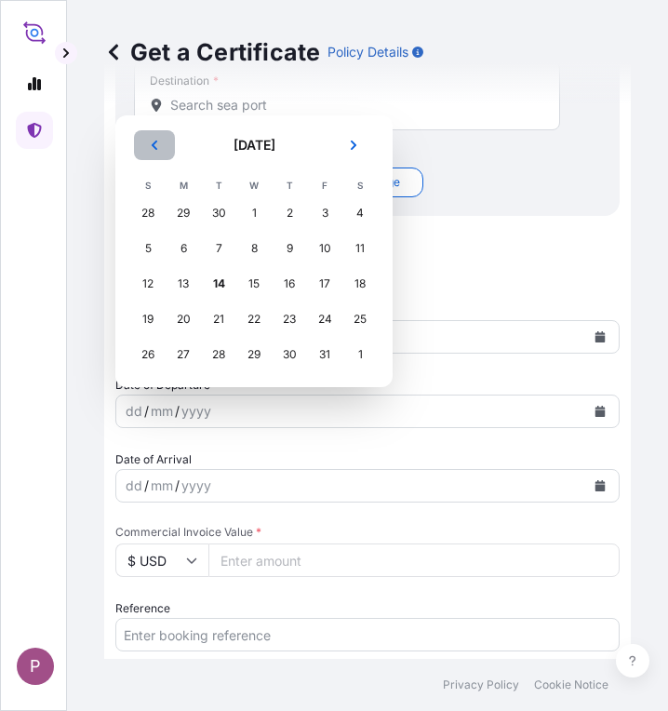
click at [151, 145] on icon "Previous" at bounding box center [154, 145] width 11 height 11
click at [257, 249] on div "10" at bounding box center [254, 249] width 34 height 34
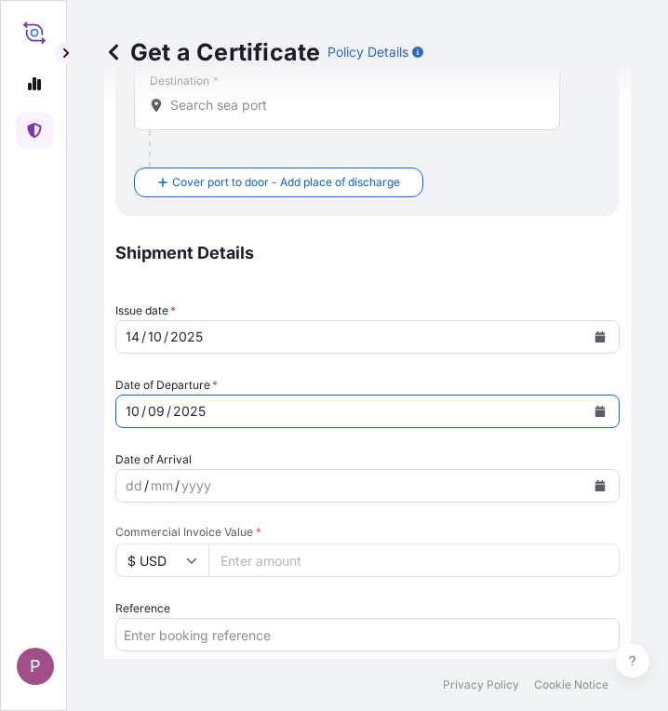
scroll to position [0, 0]
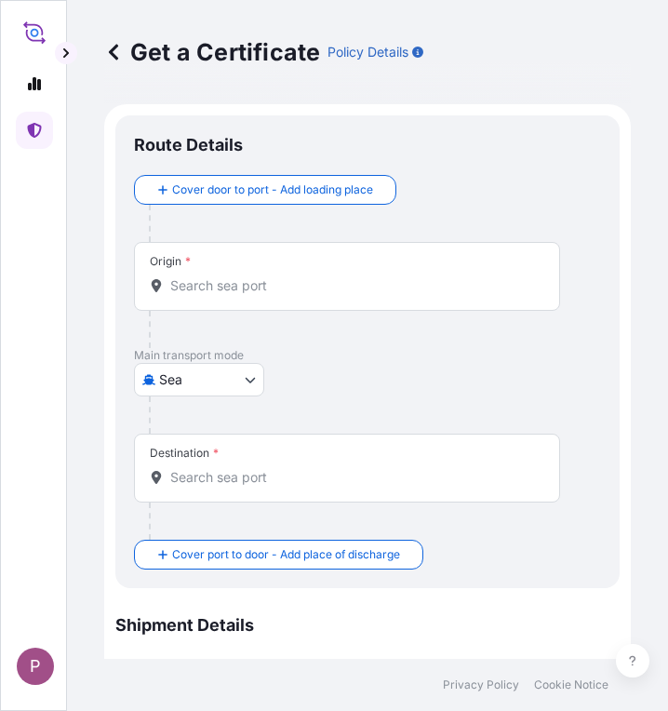
click at [252, 292] on input "Origin *" at bounding box center [353, 286] width 367 height 19
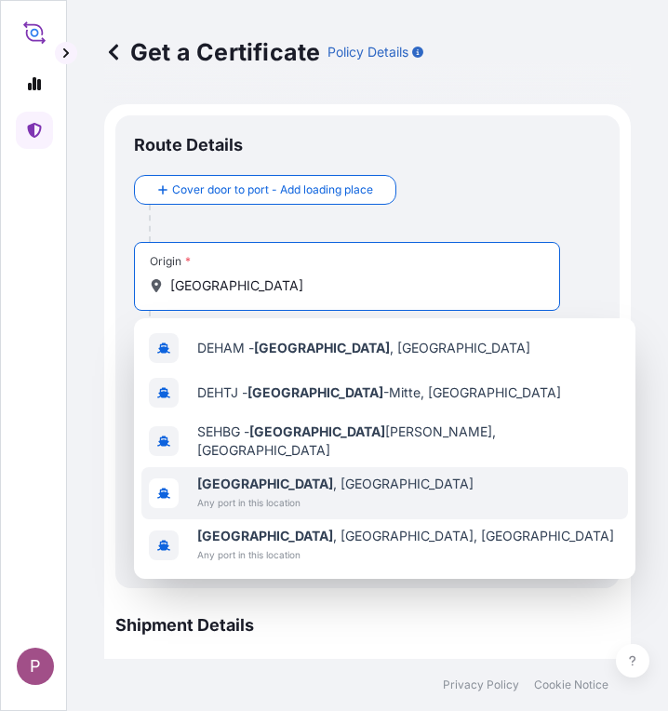
click at [313, 482] on span "[GEOGRAPHIC_DATA] , [GEOGRAPHIC_DATA]" at bounding box center [335, 484] width 277 height 19
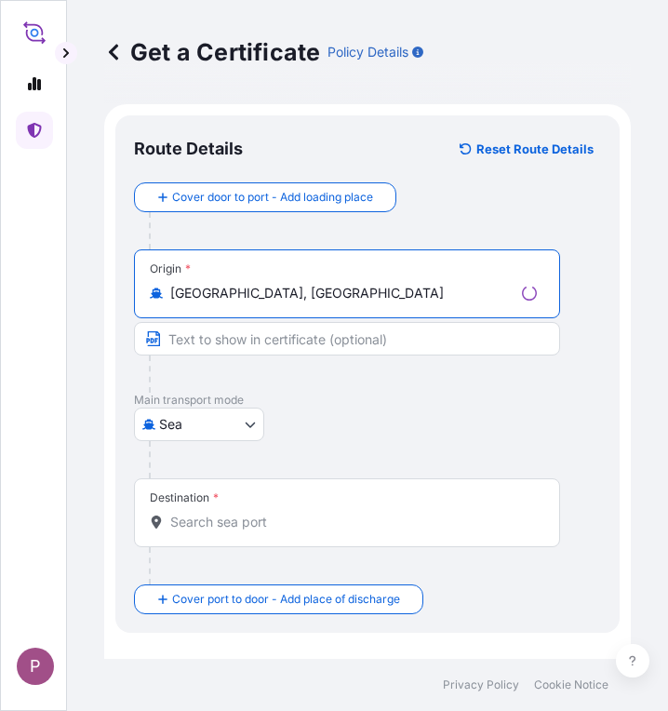
type input "[GEOGRAPHIC_DATA], [GEOGRAPHIC_DATA]"
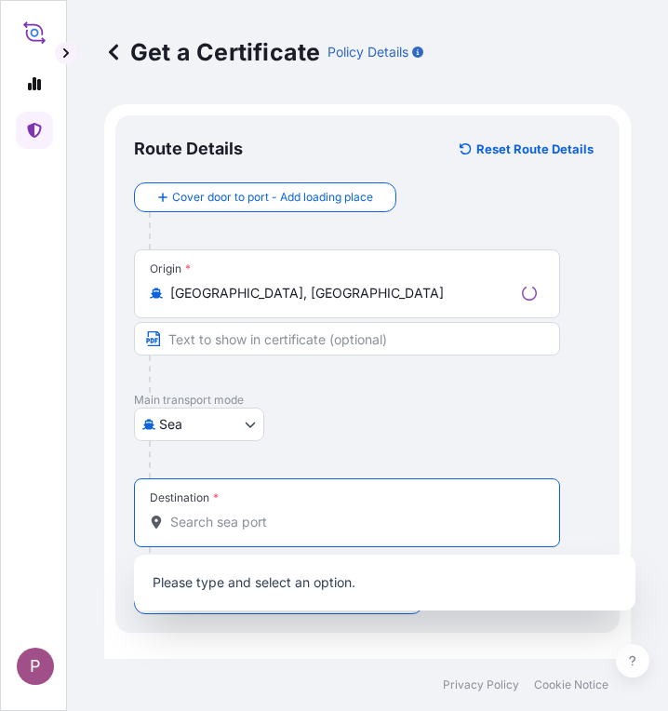
click at [224, 519] on input "Destination *" at bounding box center [353, 522] width 367 height 19
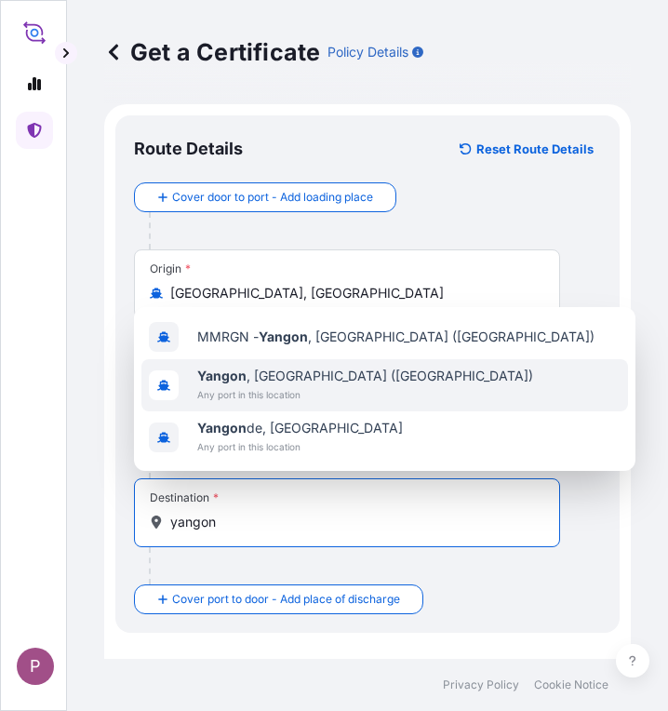
click at [260, 380] on span "[GEOGRAPHIC_DATA] , [GEOGRAPHIC_DATA] ([GEOGRAPHIC_DATA])" at bounding box center [365, 376] width 336 height 19
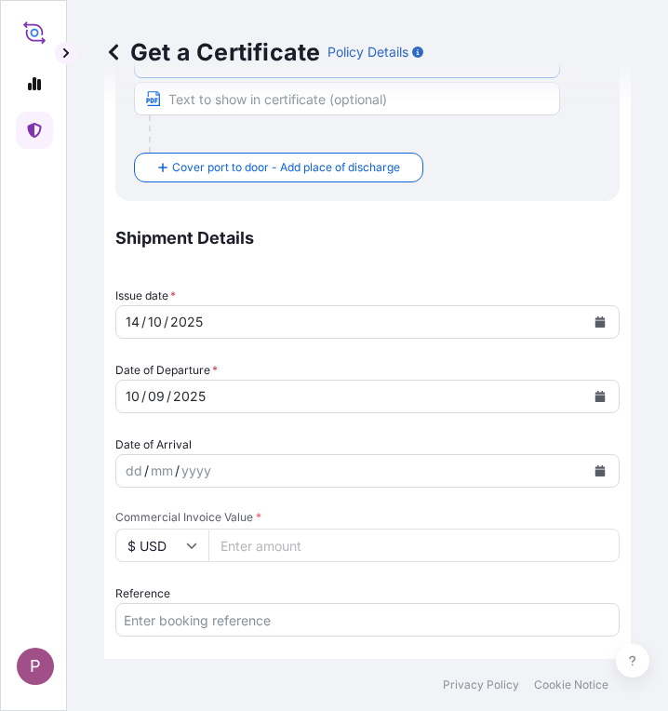
scroll to position [559, 0]
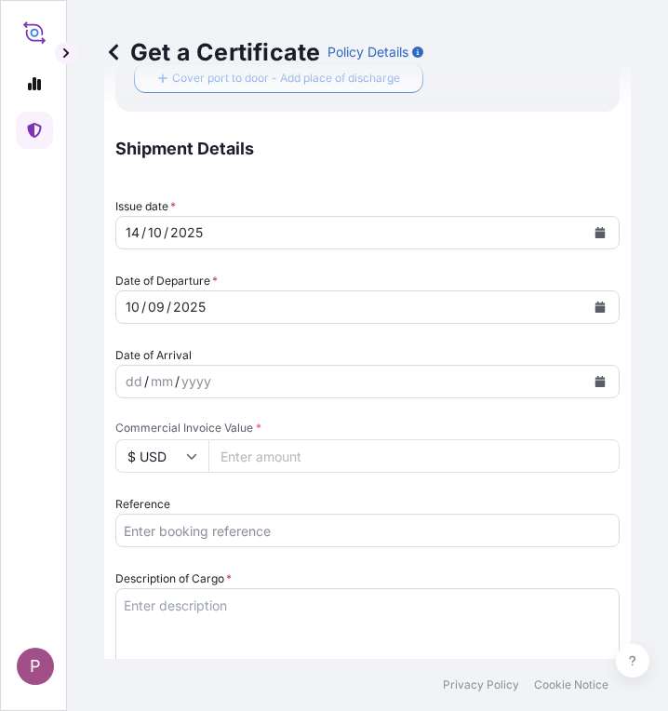
type input "[GEOGRAPHIC_DATA], [GEOGRAPHIC_DATA] ([GEOGRAPHIC_DATA])"
click at [184, 531] on input "Reference" at bounding box center [367, 531] width 505 height 34
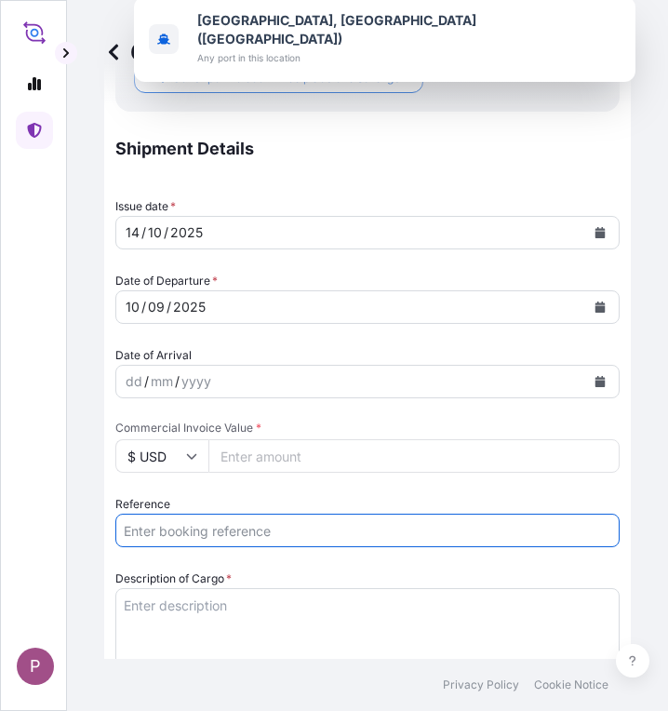
paste input "TTF-2025181"
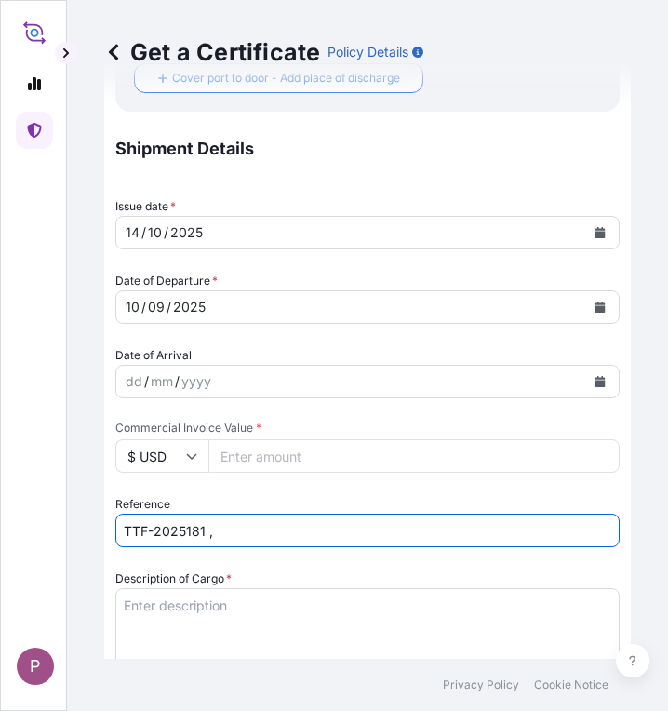
click at [245, 530] on input "TTF-2025181 ," at bounding box center [367, 531] width 505 height 34
click at [234, 532] on input "TTF-2025181 ," at bounding box center [367, 531] width 505 height 34
paste input "HBG2020965B"
type input "TTF-2025181 , HBG2020965B"
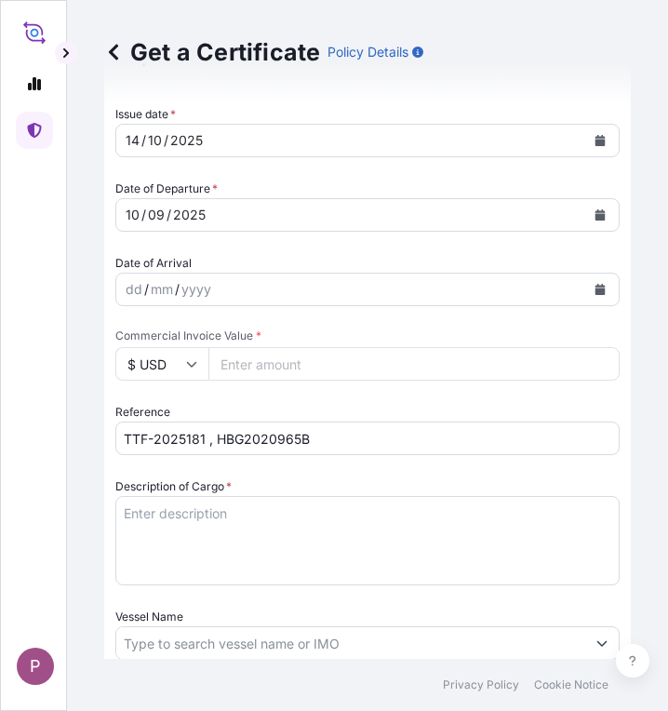
scroll to position [652, 0]
click at [184, 516] on textarea "Description of Cargo *" at bounding box center [367, 539] width 505 height 89
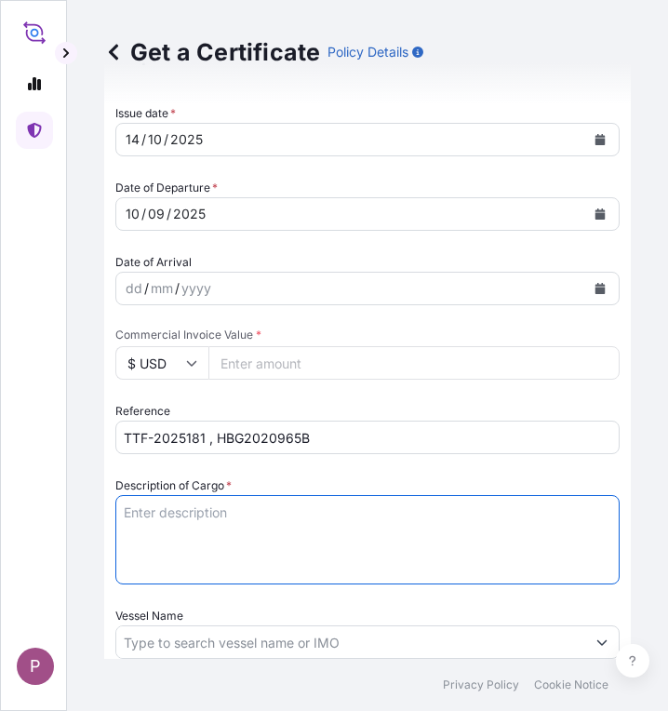
paste textarea "1 Fertilizer Kg 28,000.00 0.3900 10,920.00 Muriate of Potash Fertilizer K2O : 6…"
drag, startPoint x: 123, startPoint y: 548, endPoint x: 182, endPoint y: 570, distance: 62.4
click at [182, 570] on textarea "1 Fertilizer Kg 28,000.00 0.3900 10,920.00 Muriate of Potash Fertilizer K2O : 6…" at bounding box center [367, 539] width 505 height 89
click at [201, 568] on textarea "1 Fertilizer Kg 28,000.00 0.3900 10,920.00 Muriate of Potash Fertilizer K2O : 6…" at bounding box center [367, 539] width 505 height 89
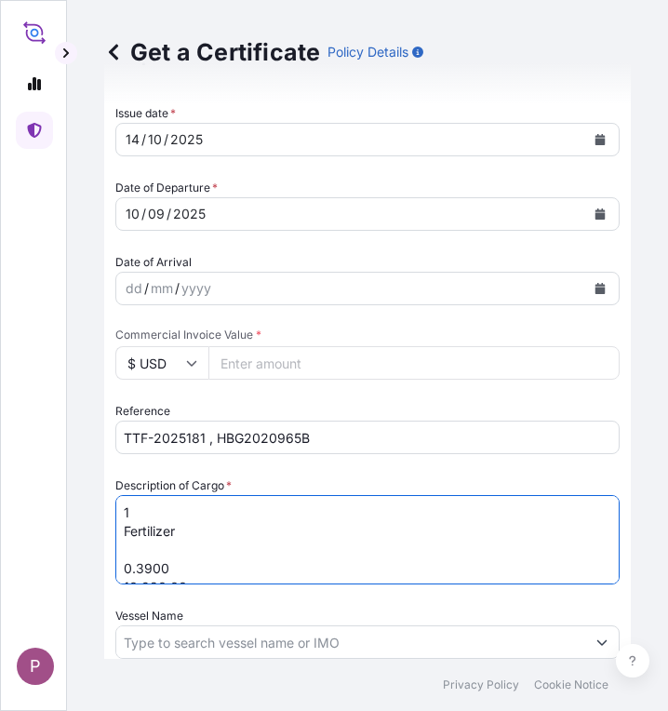
drag, startPoint x: 184, startPoint y: 565, endPoint x: 105, endPoint y: 563, distance: 79.2
click at [105, 563] on form "Route Details Reset Route Details Cover door to port - Add loading place Place …" at bounding box center [367, 332] width 527 height 1759
click at [127, 532] on textarea "1 Fertilizer 10,920.00 Muriate of Potash Fertilizer K2O : 60 % ( Bulk )" at bounding box center [367, 539] width 505 height 89
drag, startPoint x: 211, startPoint y: 530, endPoint x: 84, endPoint y: 532, distance: 127.6
click at [84, 532] on div "Get a Certificate Policy Details Route Details Reset Route Details Cover door t…" at bounding box center [367, 329] width 601 height 659
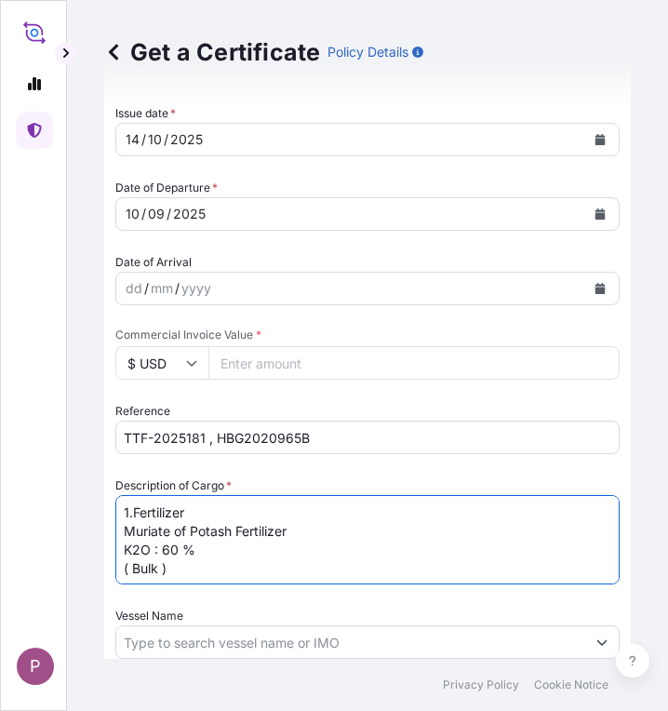
click at [380, 529] on textarea "1.Fertilizer Muriate of Potash Fertilizer K2O : 60 % ( Bulk )" at bounding box center [367, 539] width 505 height 89
type textarea "1.Fertilizer Muriate of Potash Fertilizer K2O : 60 % ( Bulk )"
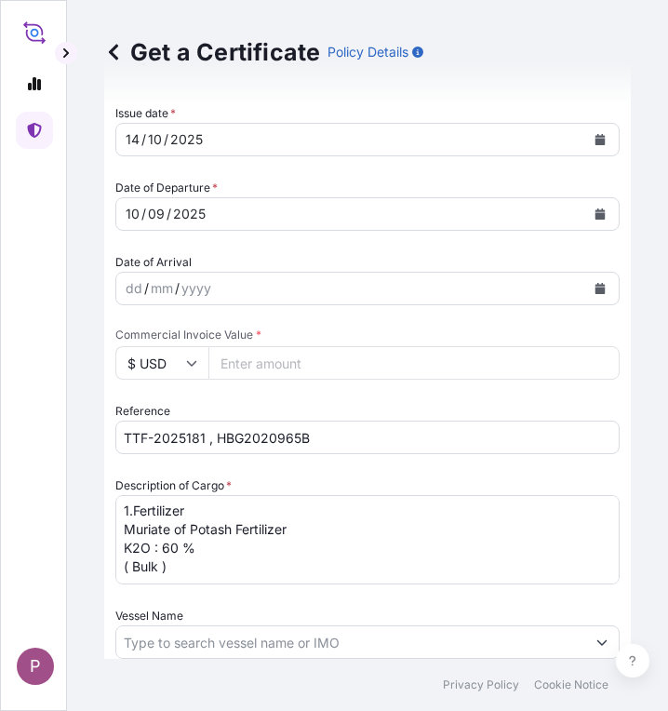
click at [249, 366] on input "Commercial Invoice Value *" at bounding box center [414, 363] width 411 height 34
paste input "12012"
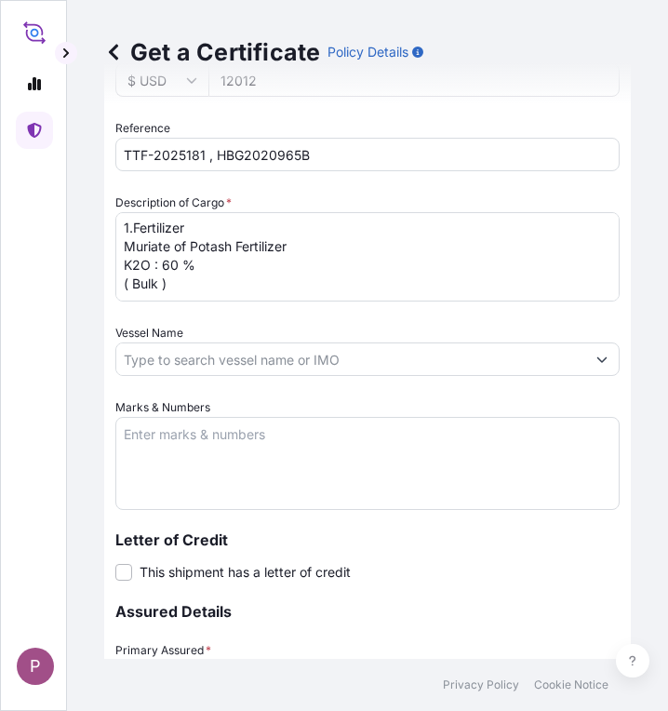
scroll to position [1024, 0]
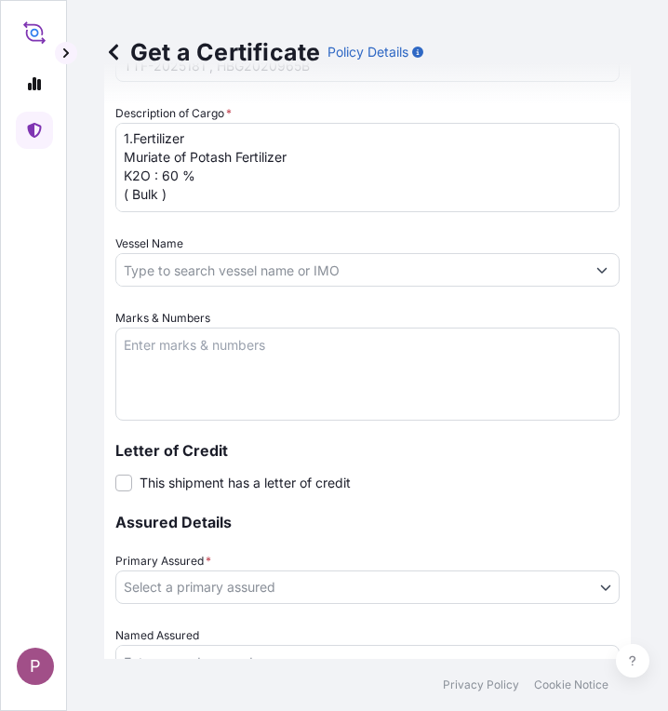
type input "12012"
click at [467, 459] on div "Letter of Credit This shipment has a letter of credit Letter of credit * Letter…" at bounding box center [367, 467] width 505 height 49
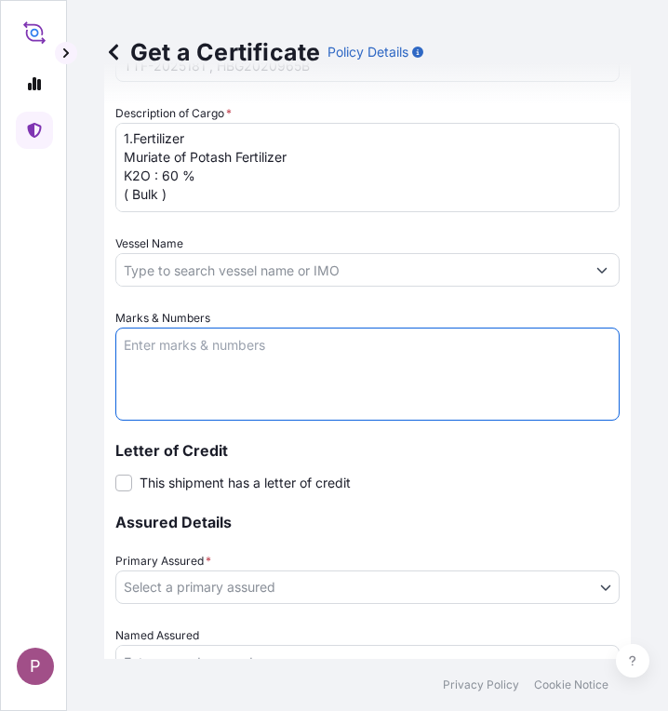
click at [182, 356] on textarea "Marks & Numbers" at bounding box center [367, 374] width 505 height 93
paste textarea "Myanma Awba Industries Co.,Ltd [STREET_ADDRESS][PERSON_NAME]"
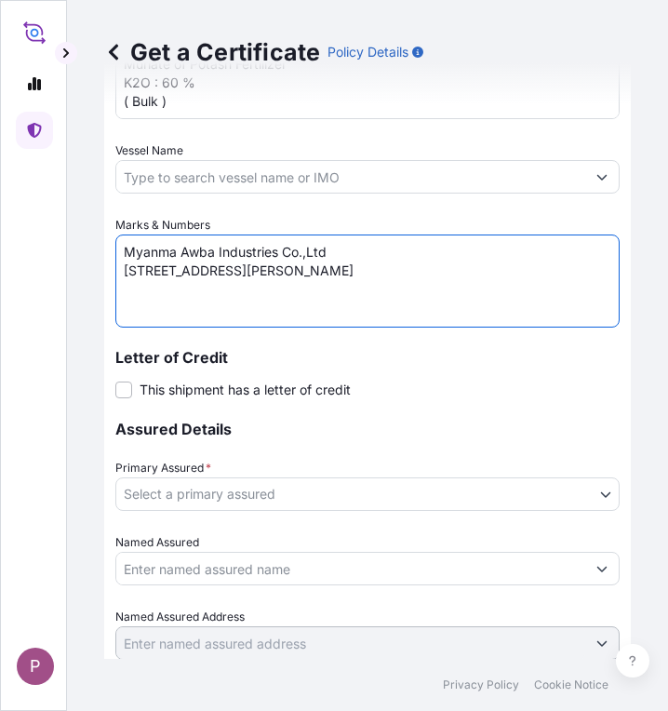
type textarea "Myanma Awba Industries Co.,Ltd [STREET_ADDRESS][PERSON_NAME]"
click at [297, 492] on body "P Get a Certificate Policy Details Route Details Reset Route Details Cover door…" at bounding box center [334, 355] width 668 height 711
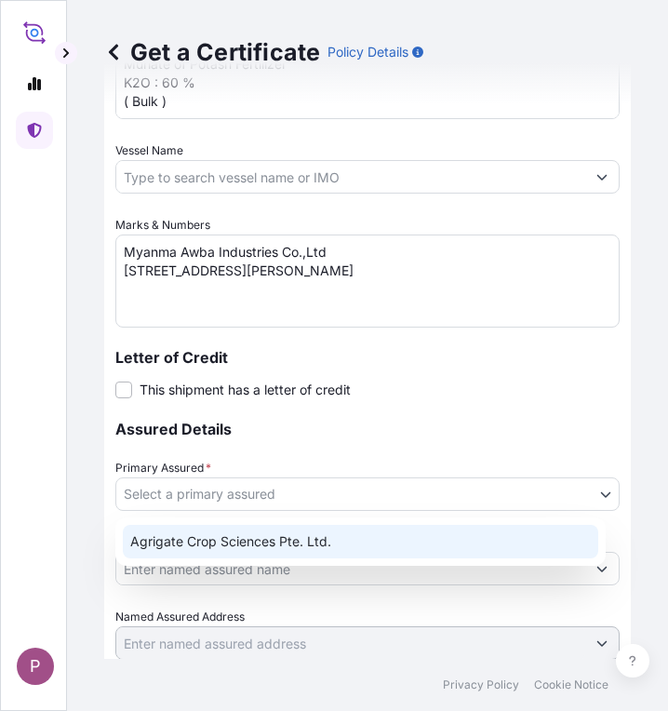
click at [296, 546] on div "Agrigate Crop Sciences Pte. Ltd." at bounding box center [361, 542] width 476 height 34
select select "31456"
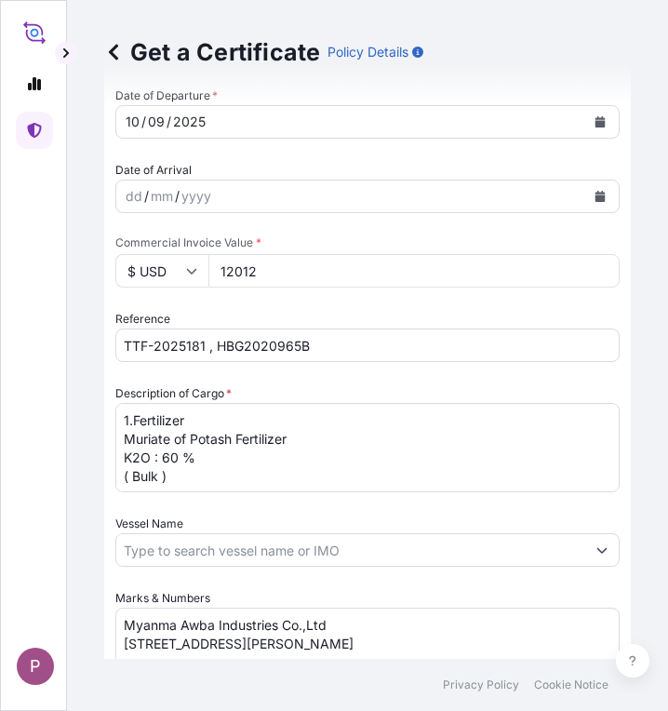
scroll to position [1203, 0]
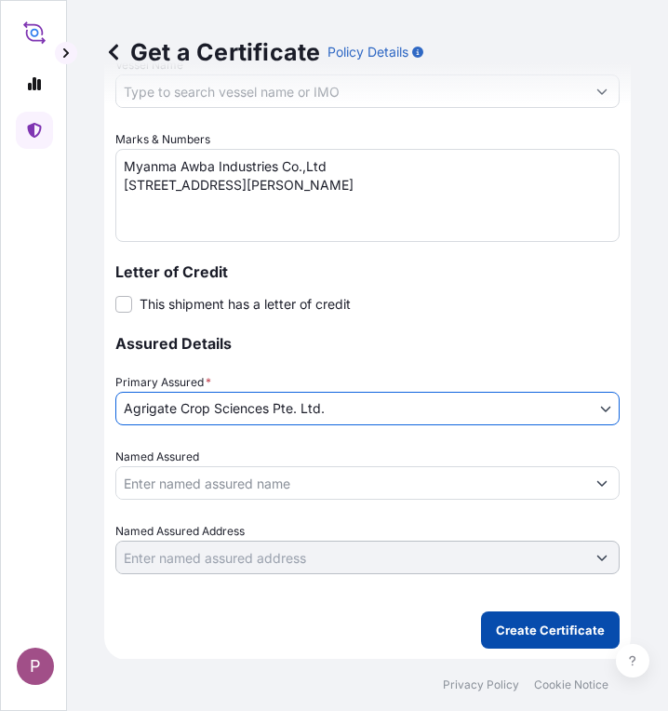
click at [547, 623] on p "Create Certificate" at bounding box center [550, 630] width 109 height 19
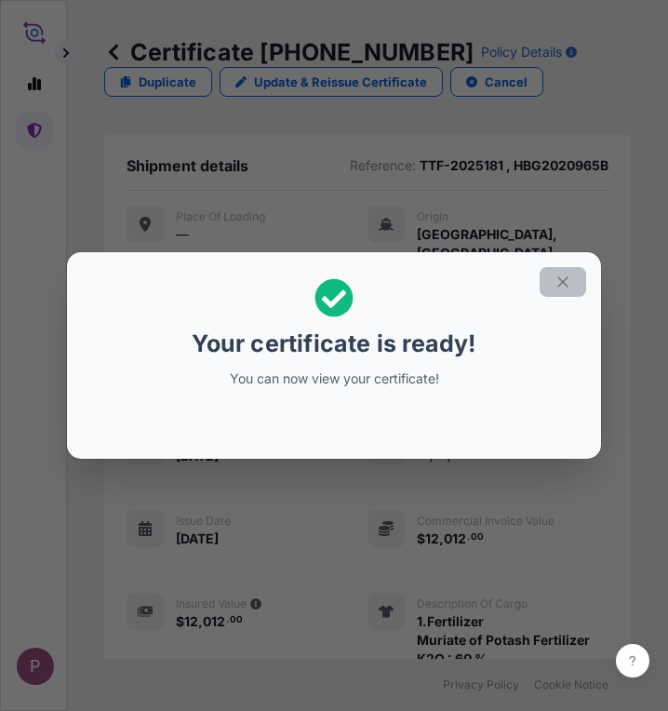
click at [551, 290] on button "button" at bounding box center [563, 282] width 47 height 30
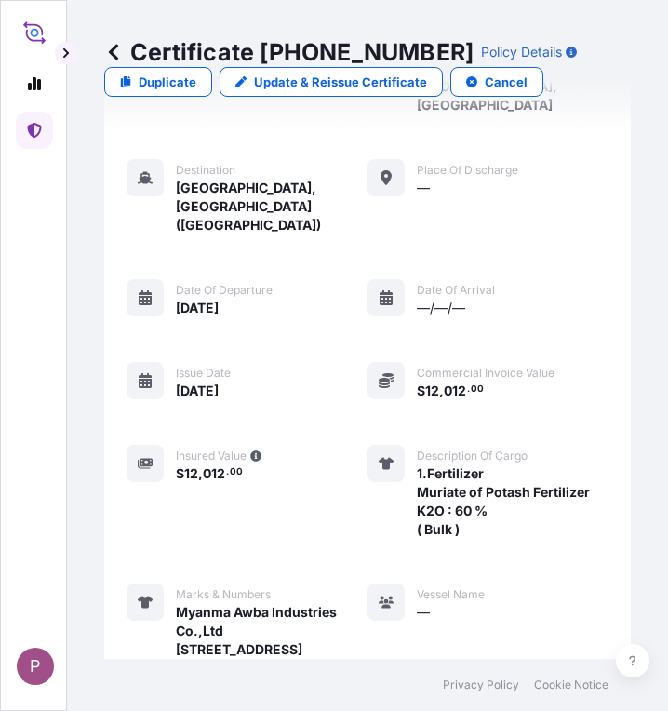
scroll to position [811, 0]
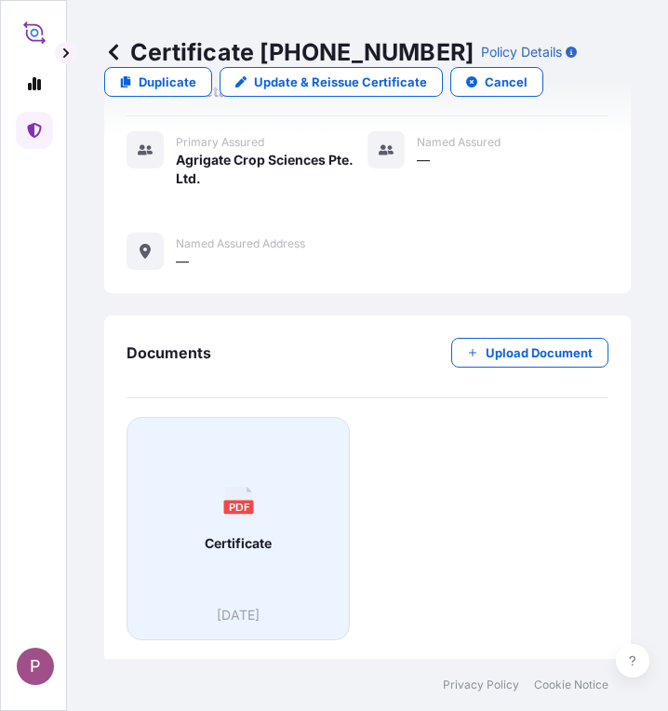
click at [235, 589] on div "PDF Certificate" at bounding box center [238, 519] width 192 height 173
